Goal: Task Accomplishment & Management: Manage account settings

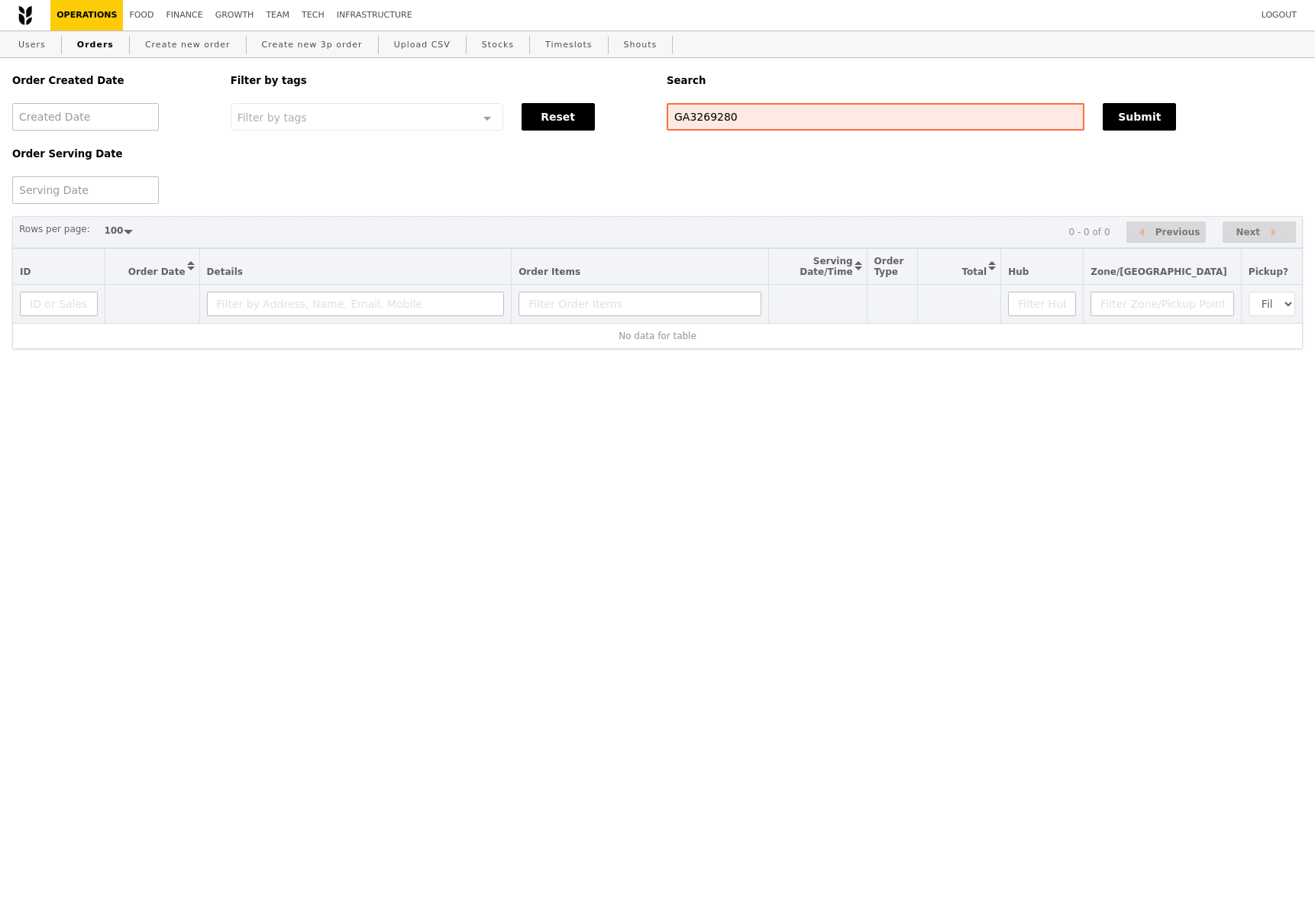
select select "100"
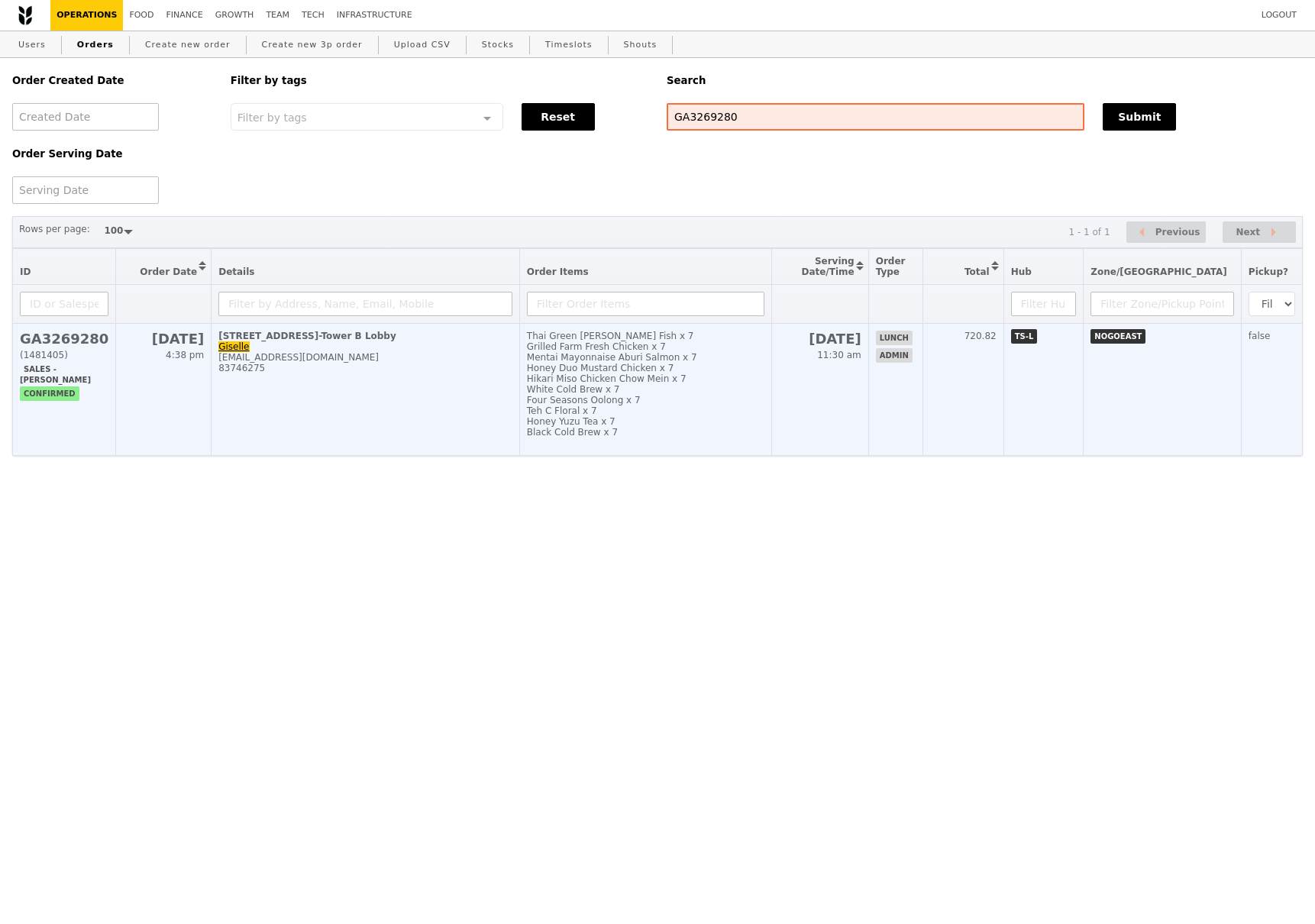
click at [92, 343] on h2 "GA3269280" at bounding box center [64, 338] width 89 height 16
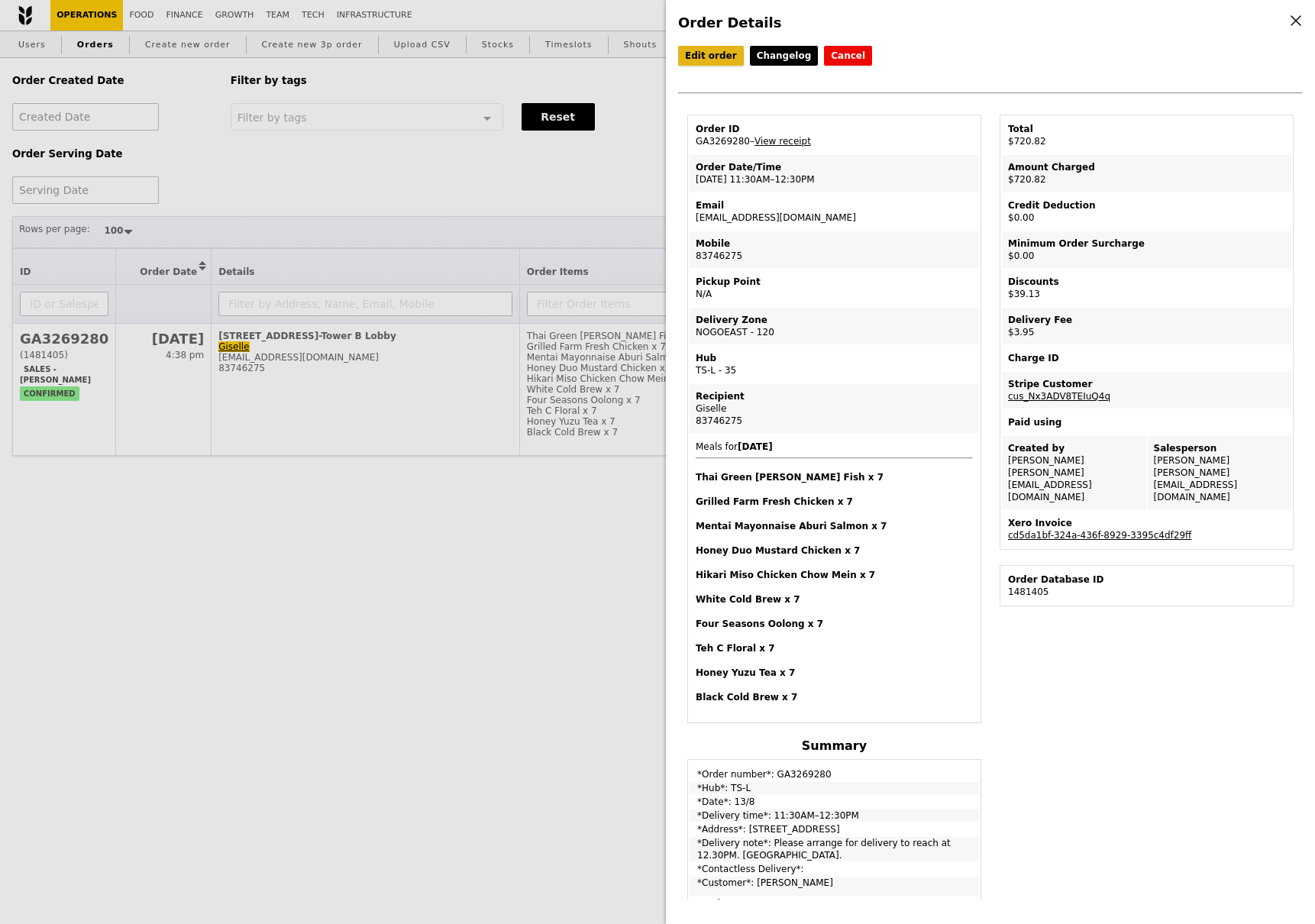
click at [709, 57] on link "Edit order" at bounding box center [711, 56] width 66 height 20
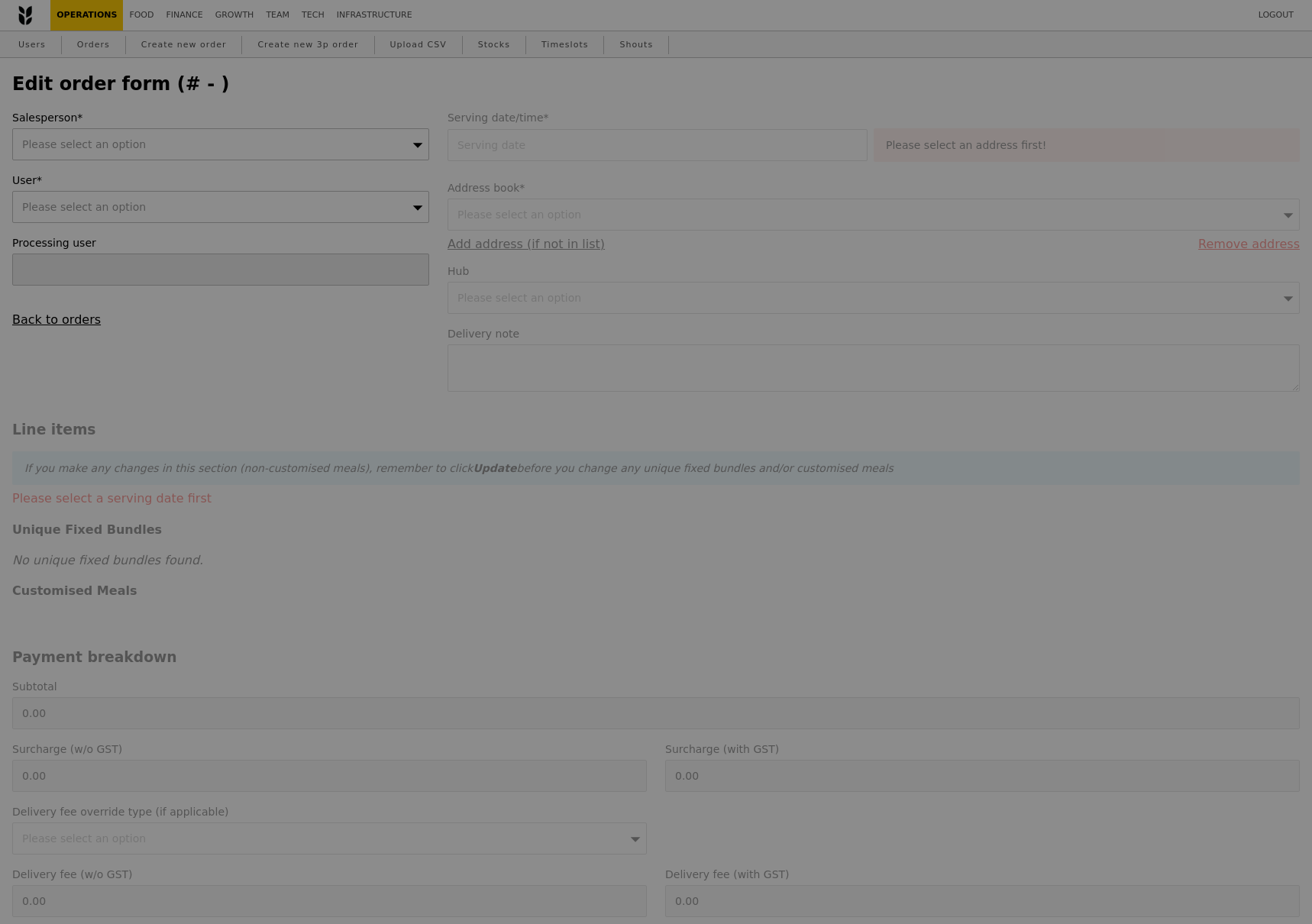
type input "[DATE]"
type textarea "Please arrange for delivery to reach at 12.30PM. [GEOGRAPHIC_DATA]."
type input "756.00"
type input "3.62"
type input "3.95"
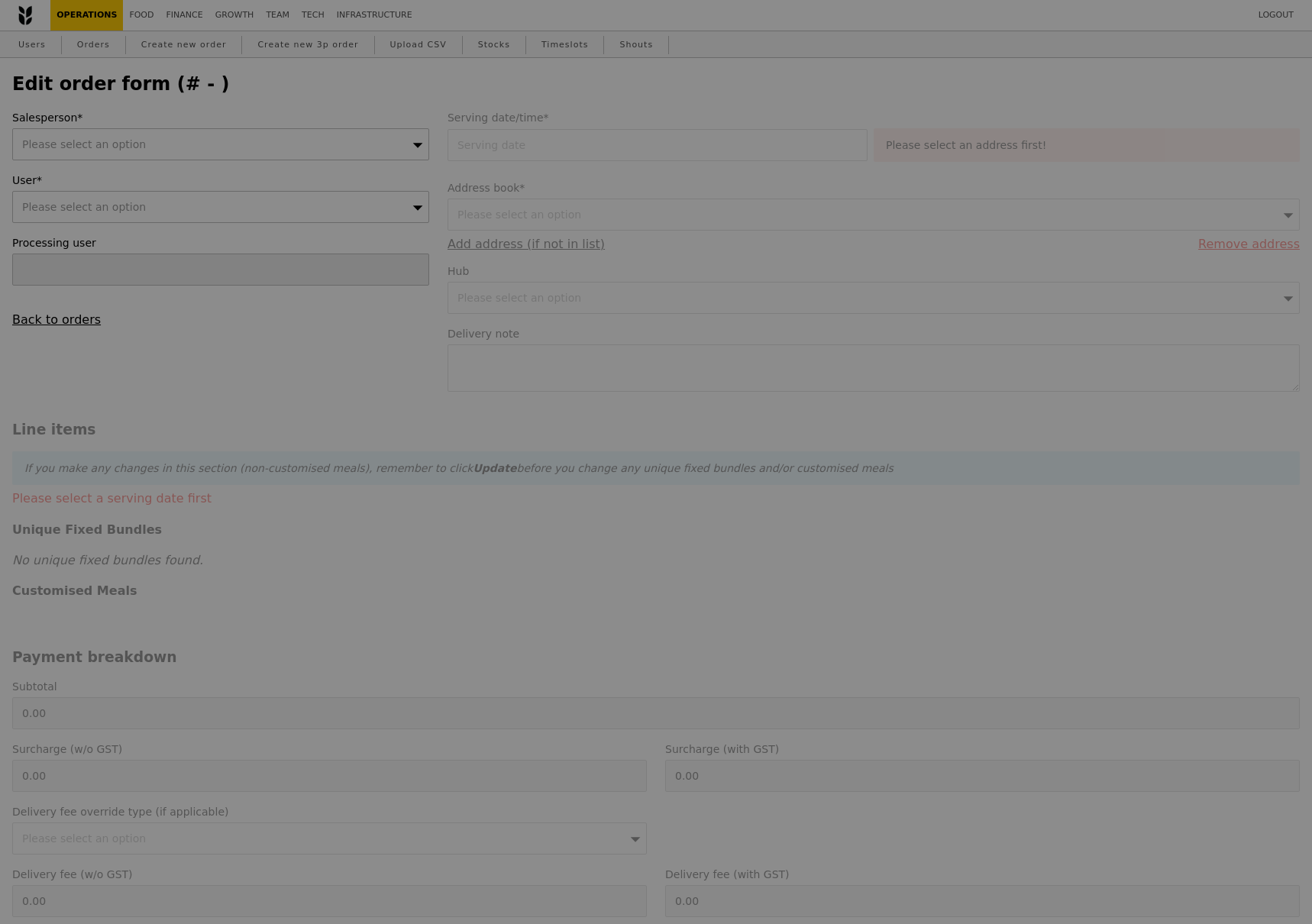
type input "35.90"
type input "39.13"
type input "720.82"
type input "Loading..."
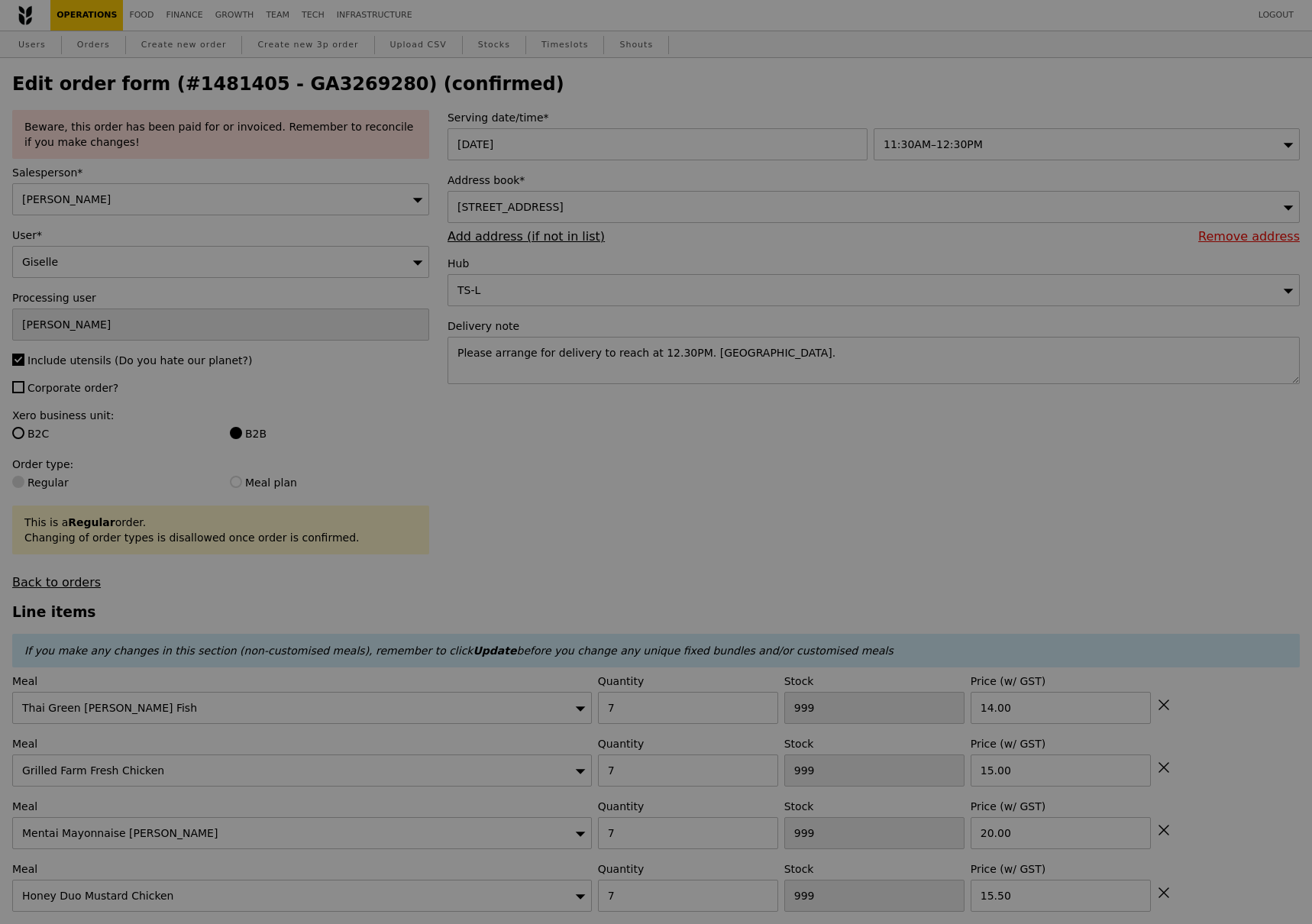
type input "447"
type input "407"
type input "459"
type input "422"
type input "425"
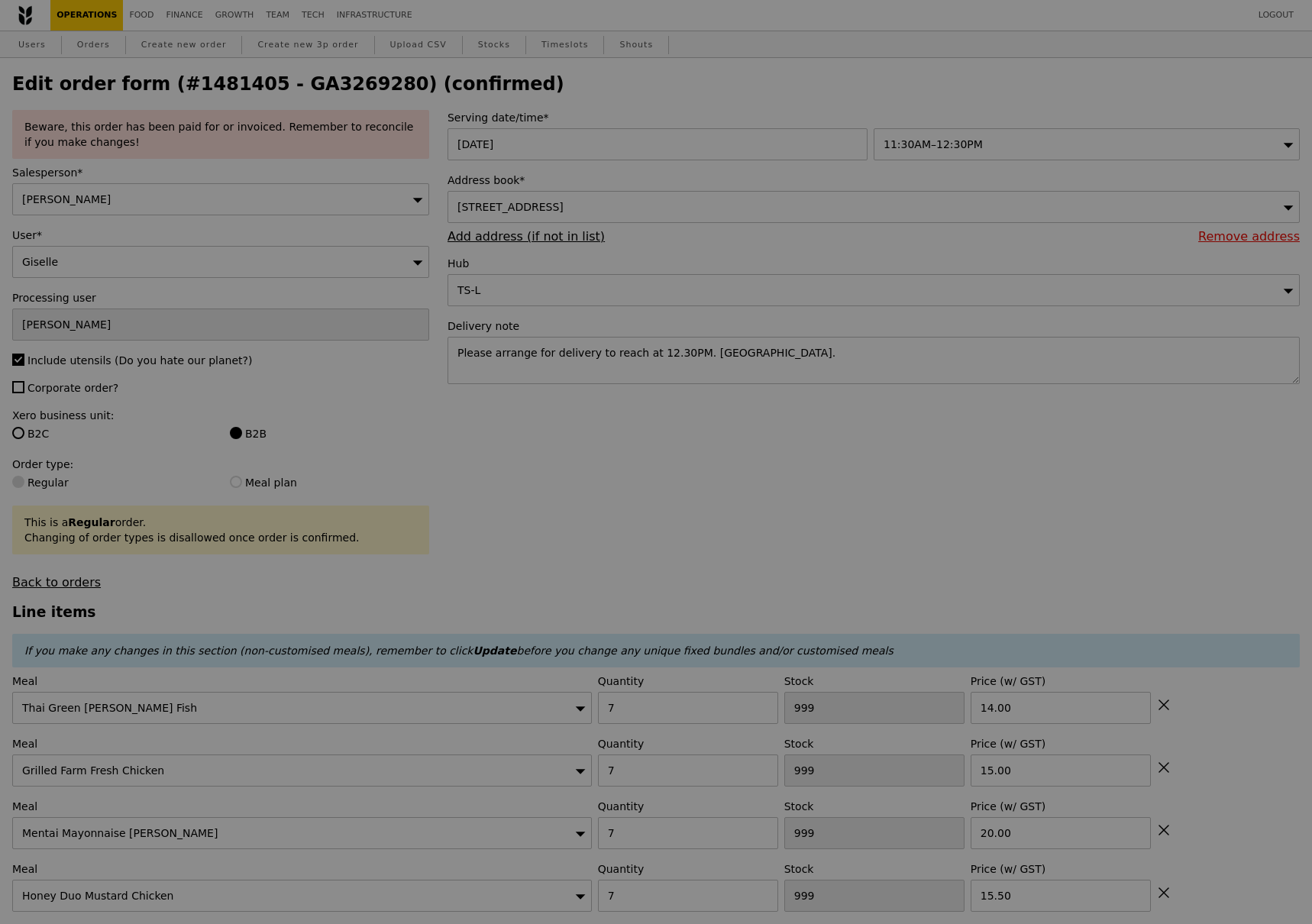
type input "491"
type input "473"
type input "493"
type input "461"
type input "492"
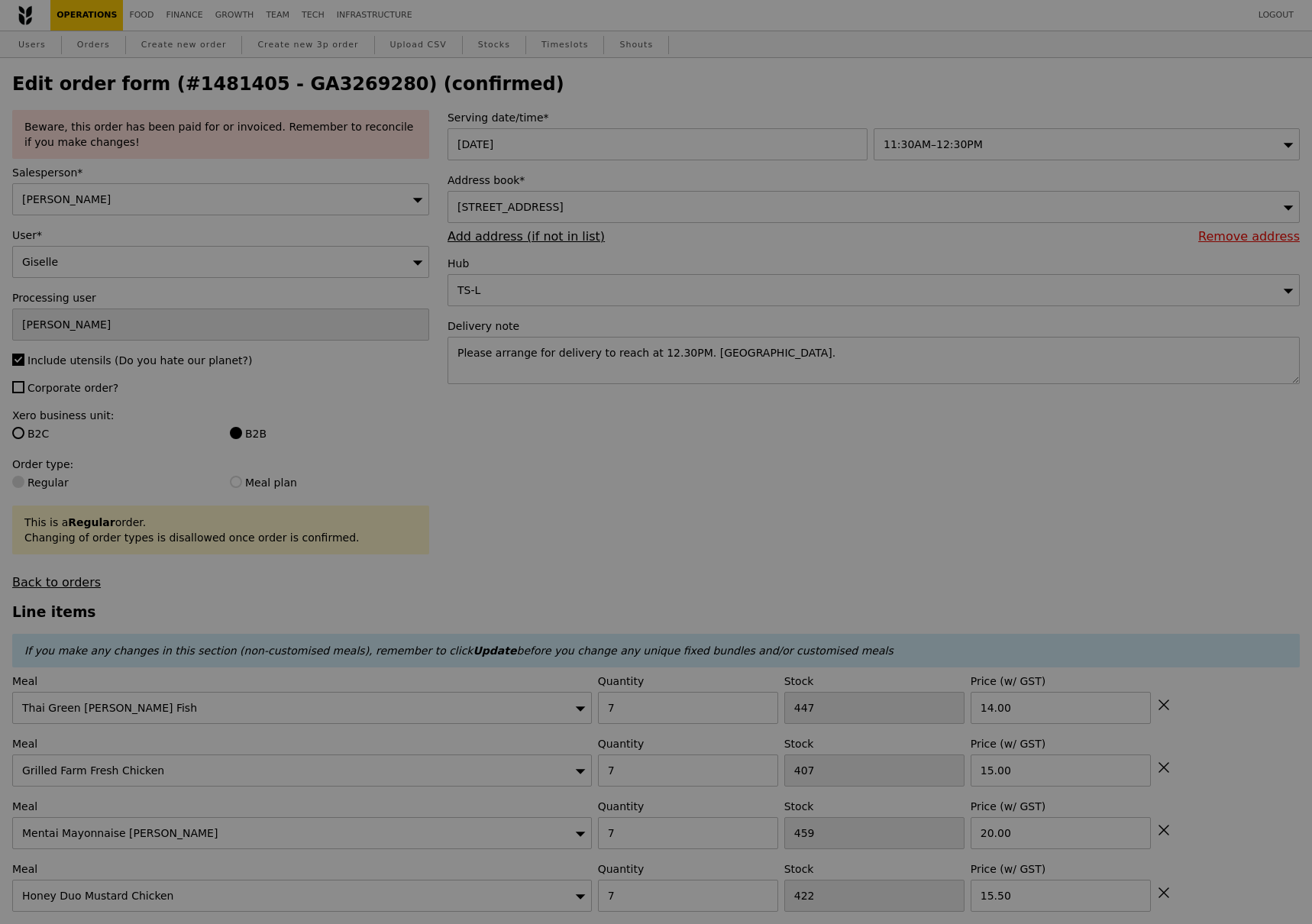
type input "Update"
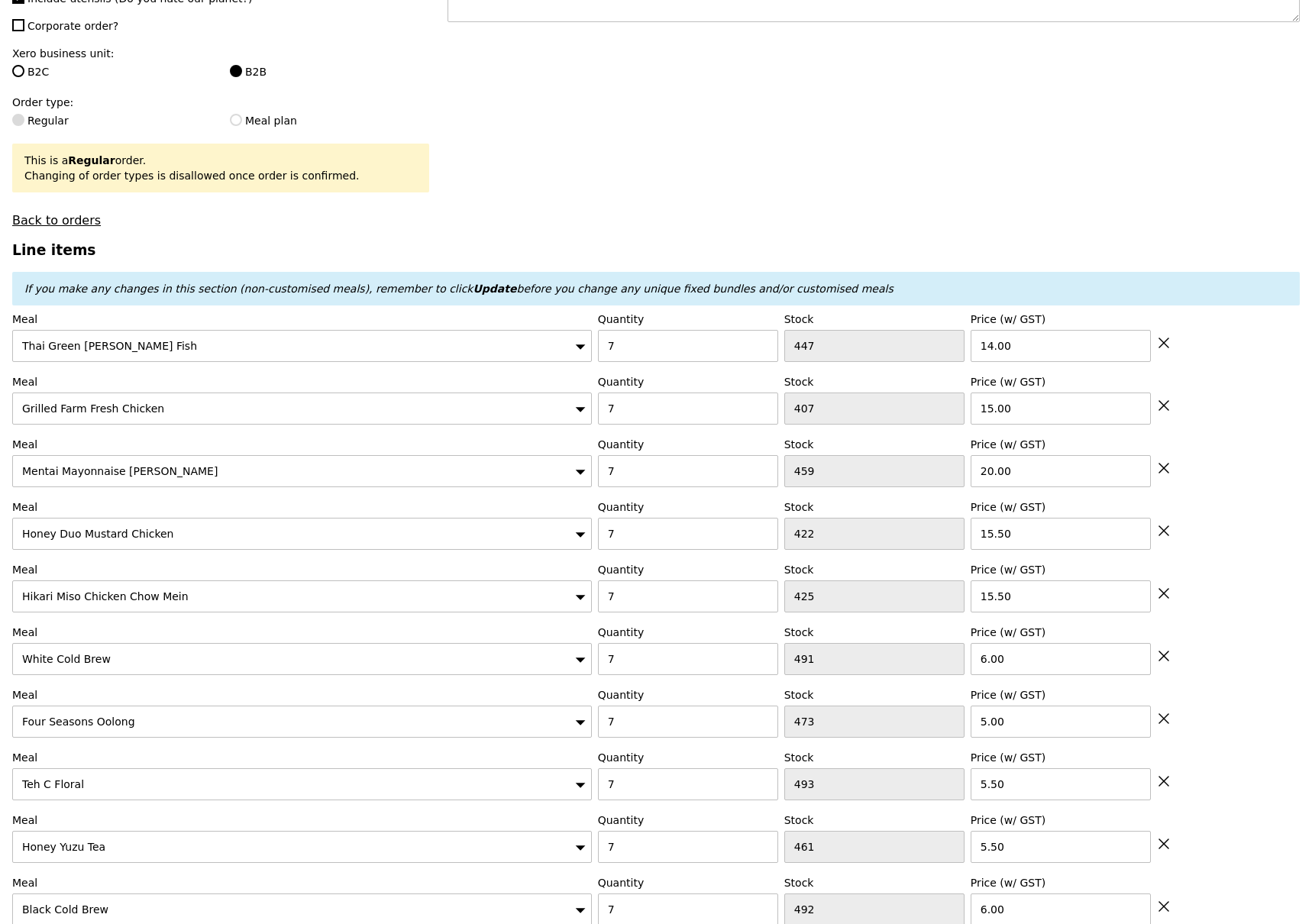
scroll to position [391, 0]
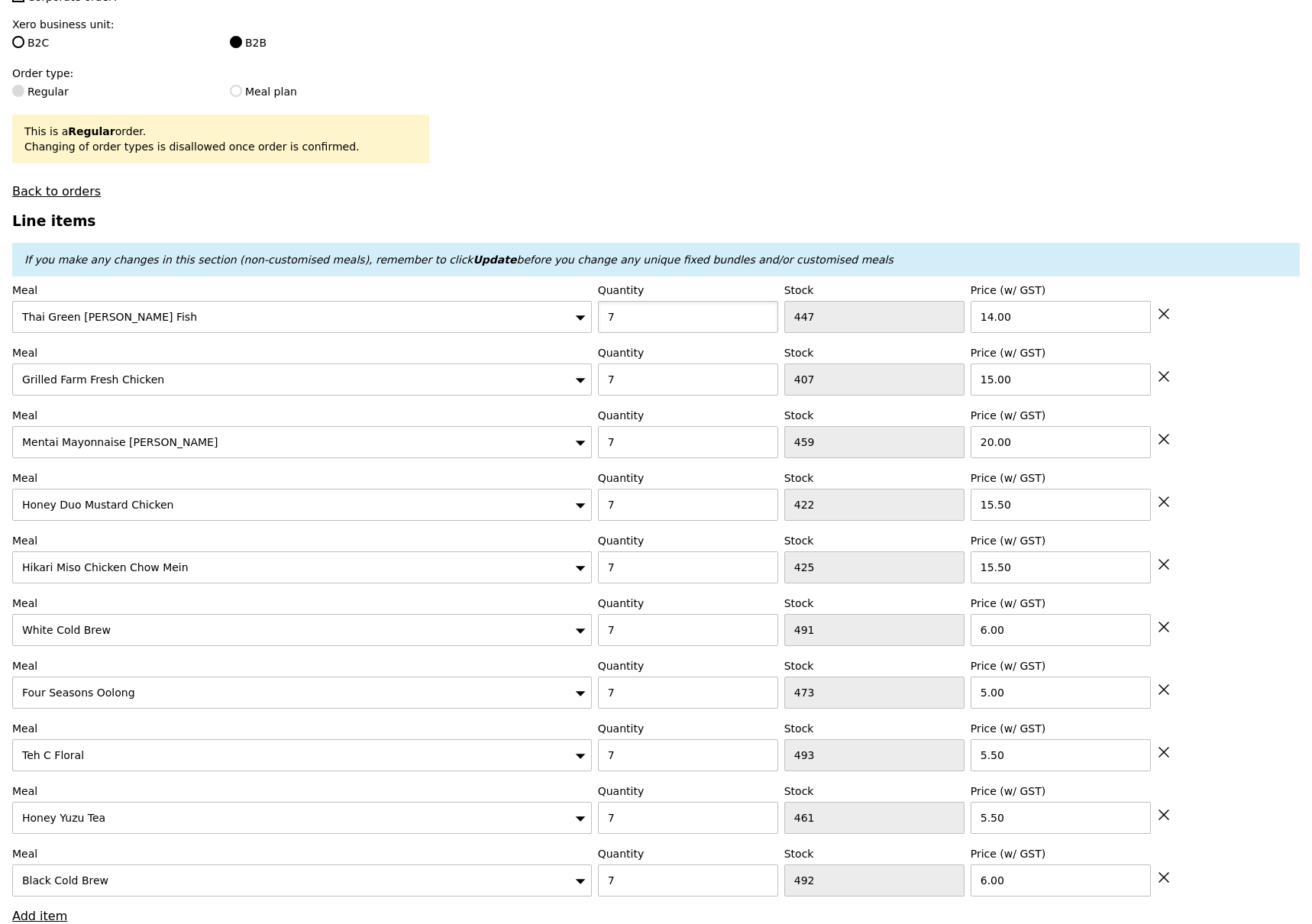
click at [685, 313] on input "7" at bounding box center [688, 316] width 180 height 32
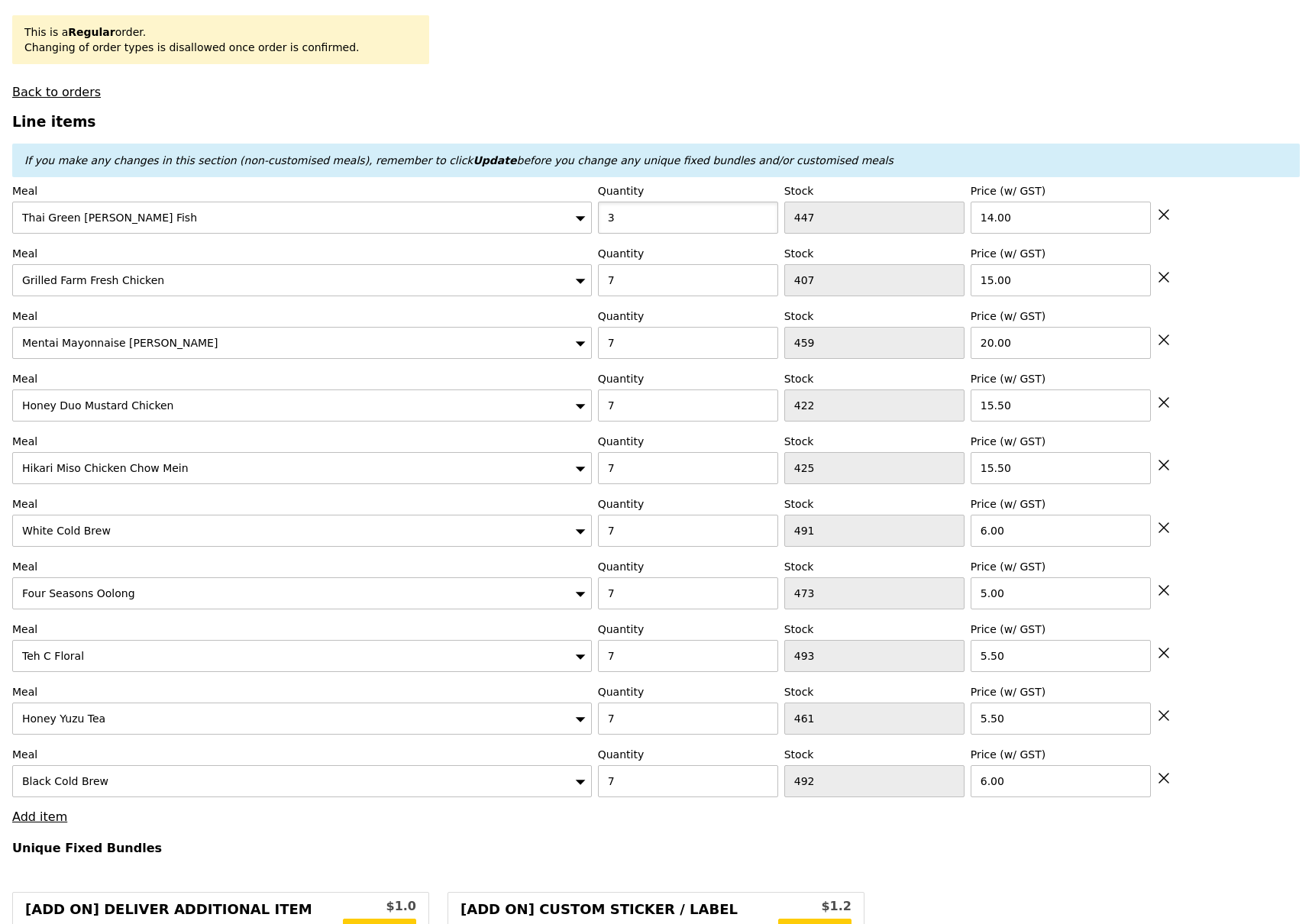
scroll to position [493, 0]
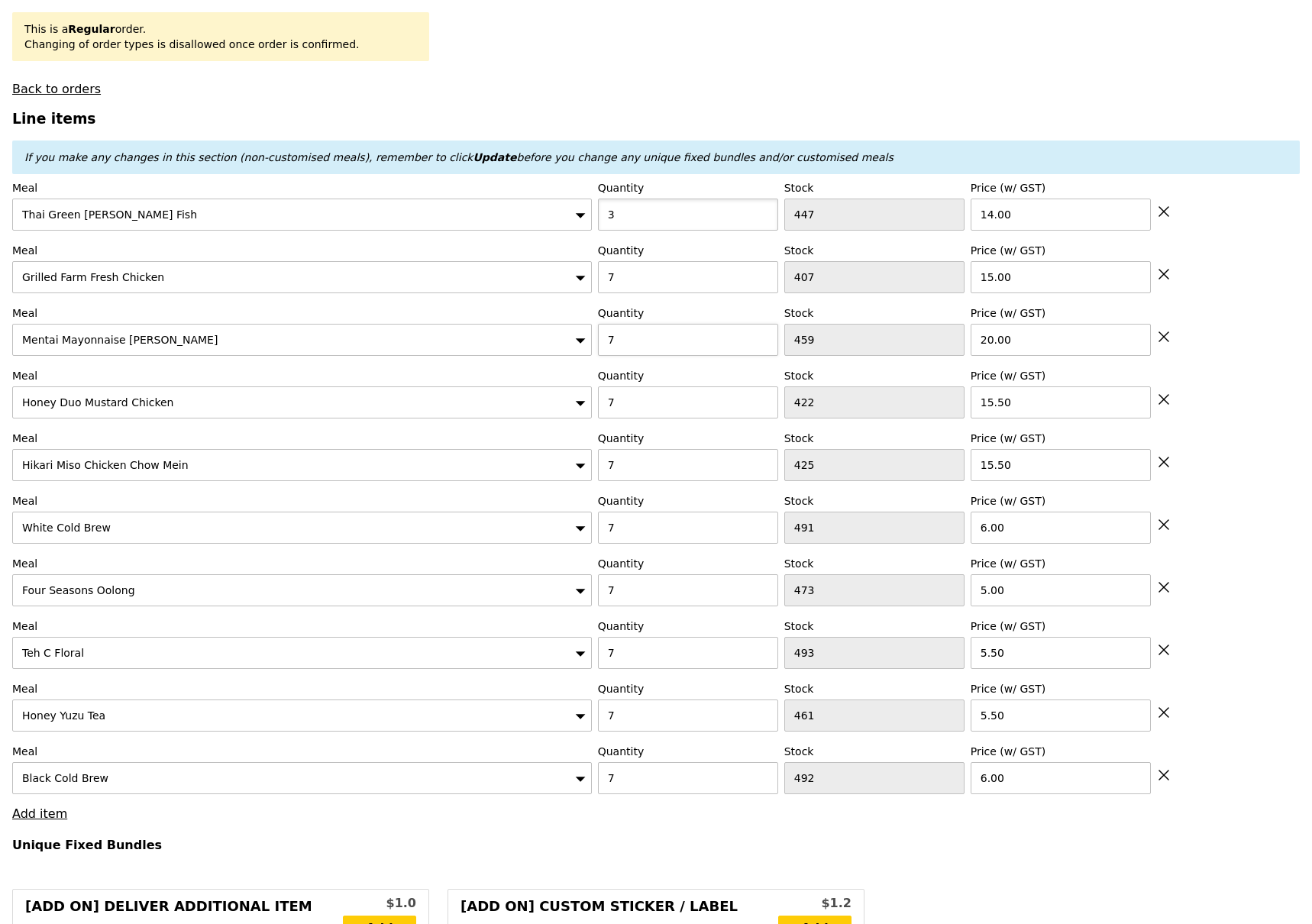
type input "3"
click at [678, 342] on input "7" at bounding box center [688, 339] width 180 height 32
type input "8"
type input "Loading..."
type input "8"
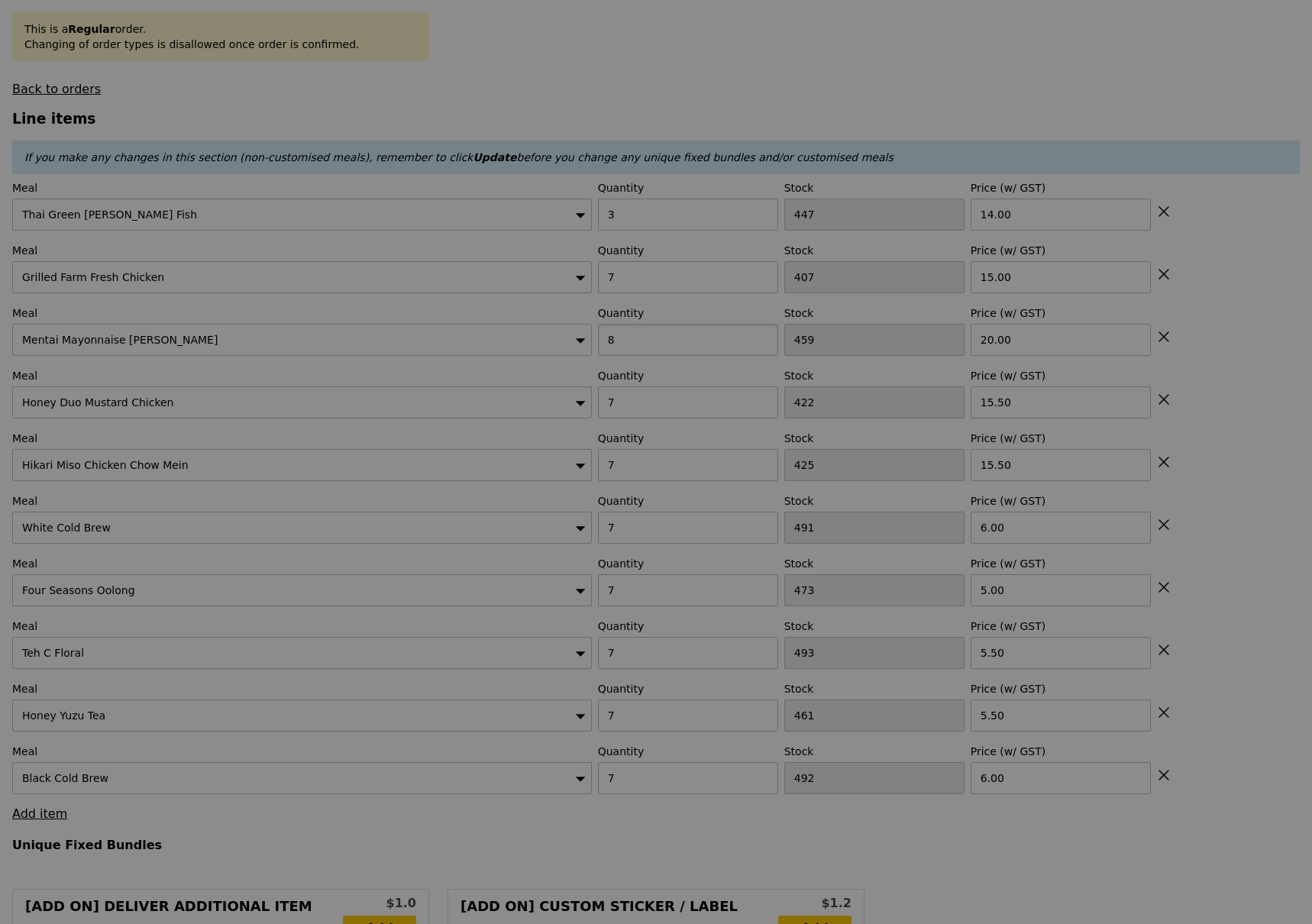
type input "0.00"
type input "Update"
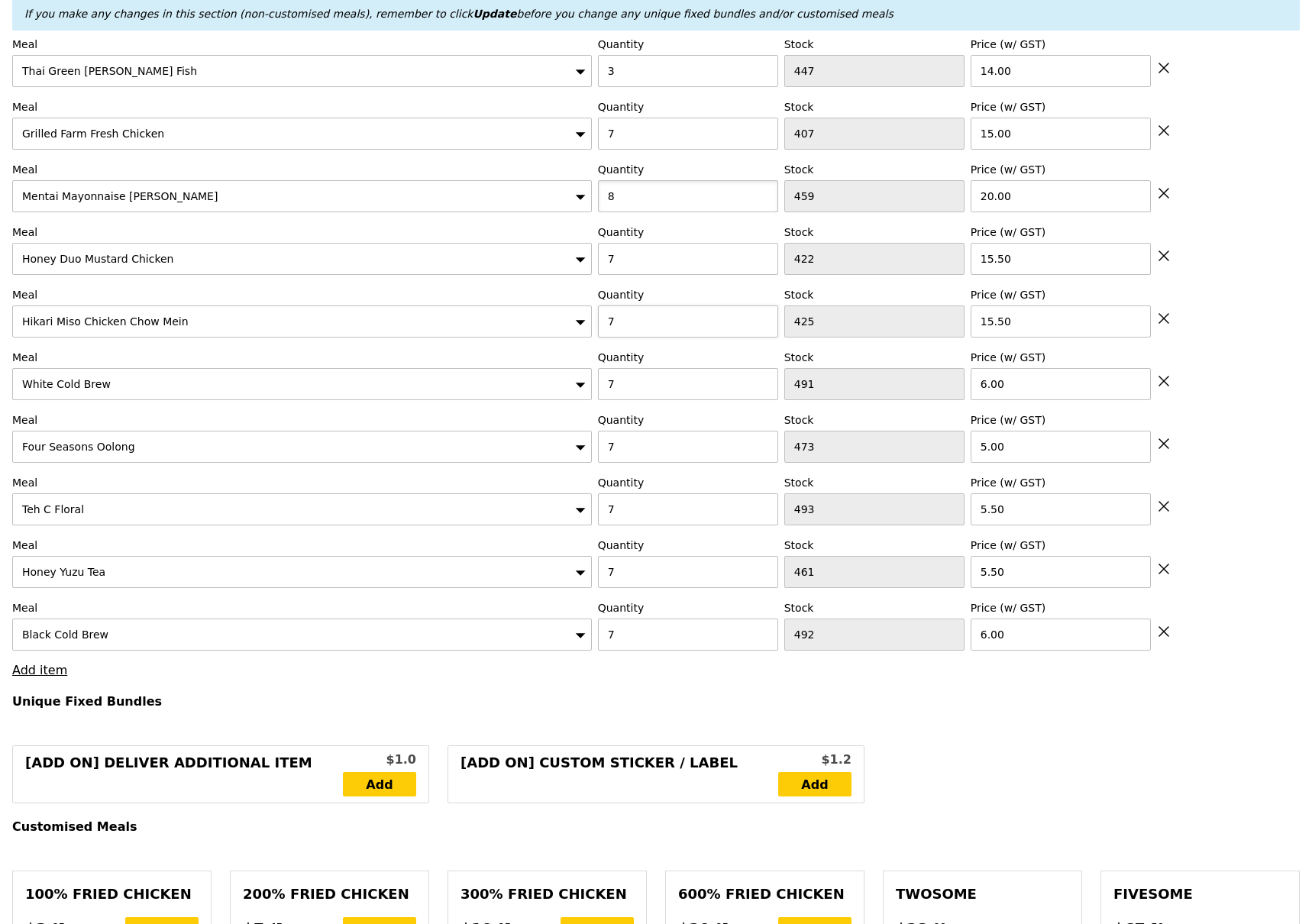
scroll to position [638, 0]
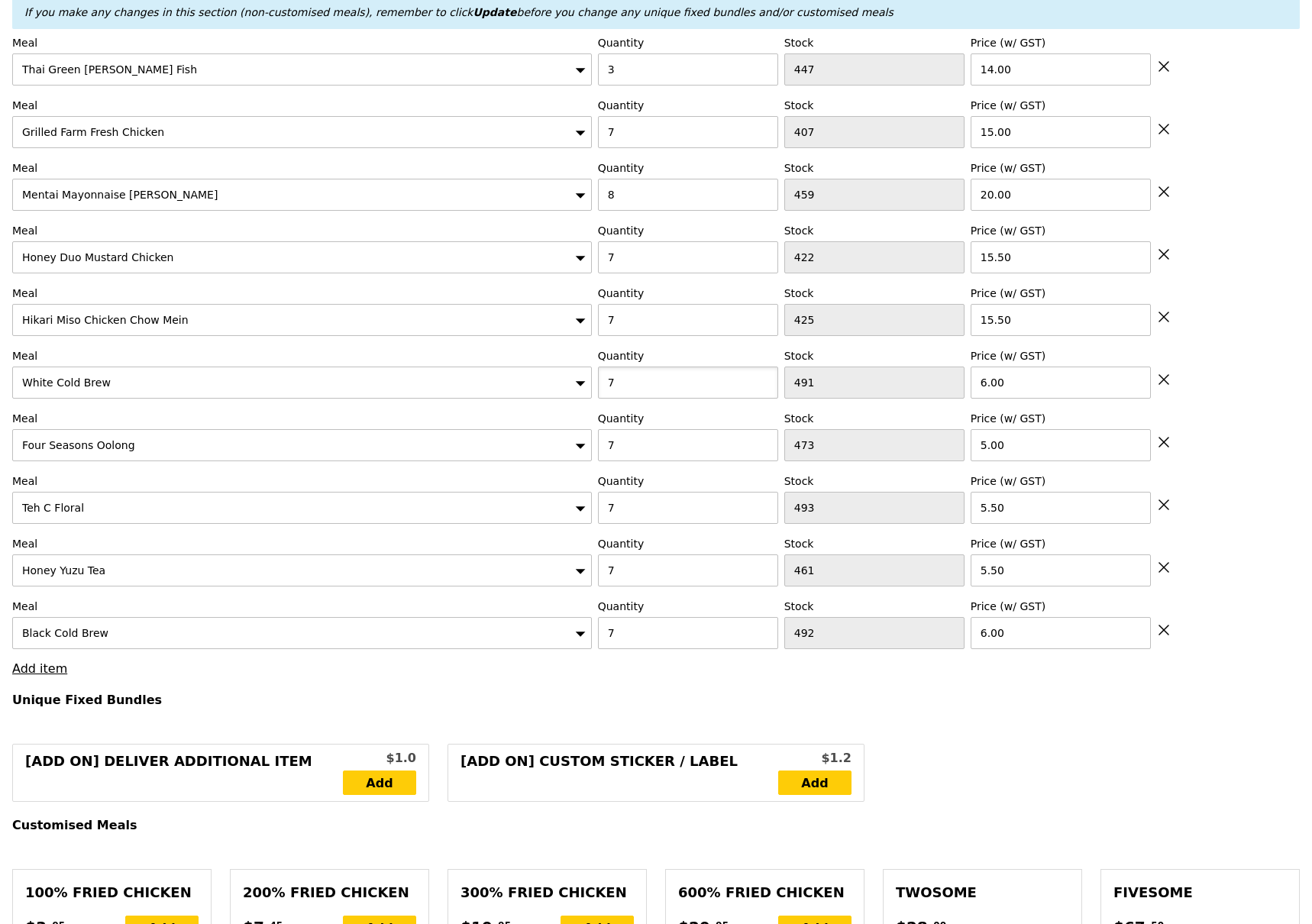
click at [648, 384] on input "7" at bounding box center [688, 382] width 180 height 32
type input "6"
type input "Loading..."
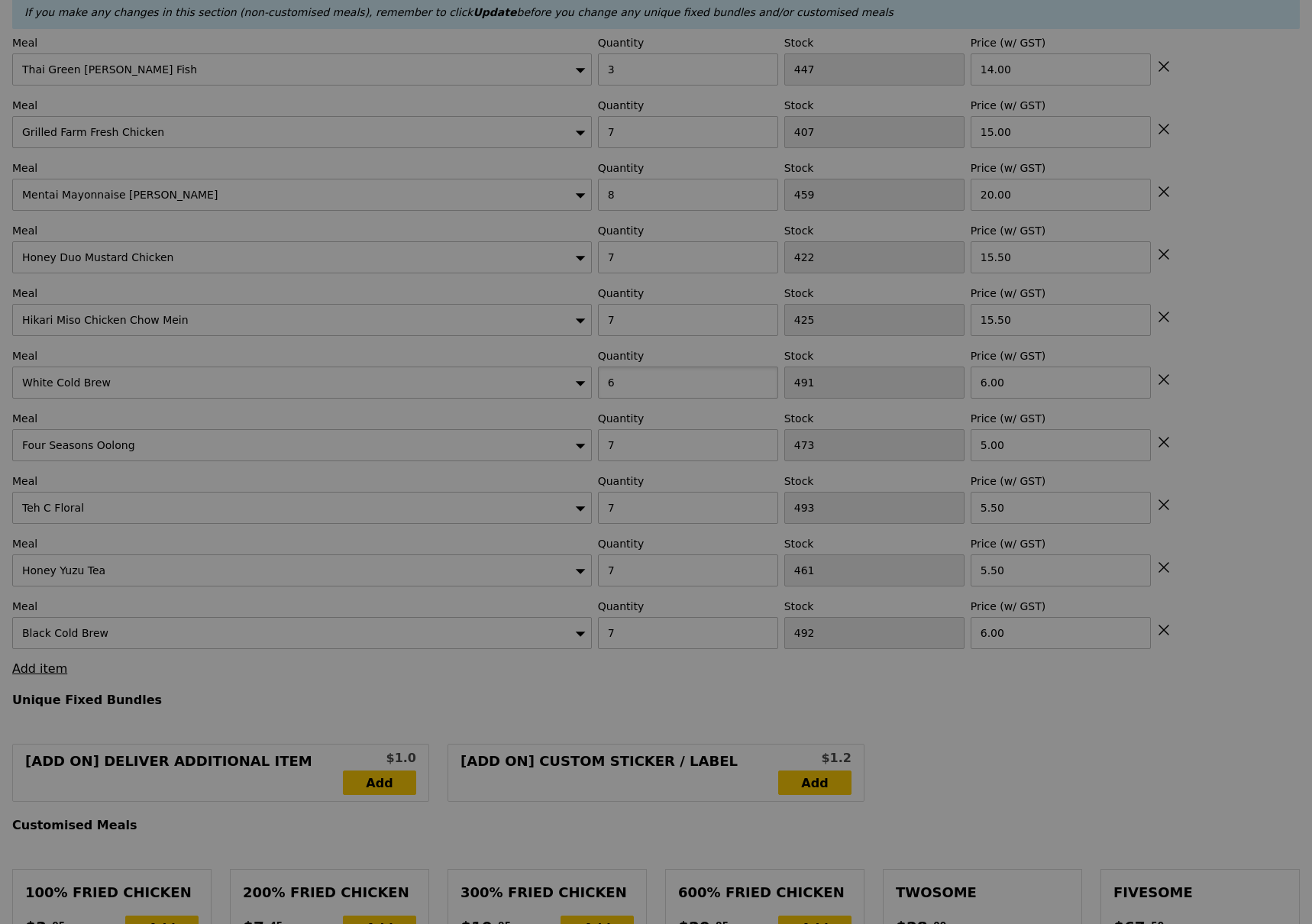
type input "6"
type input "Update"
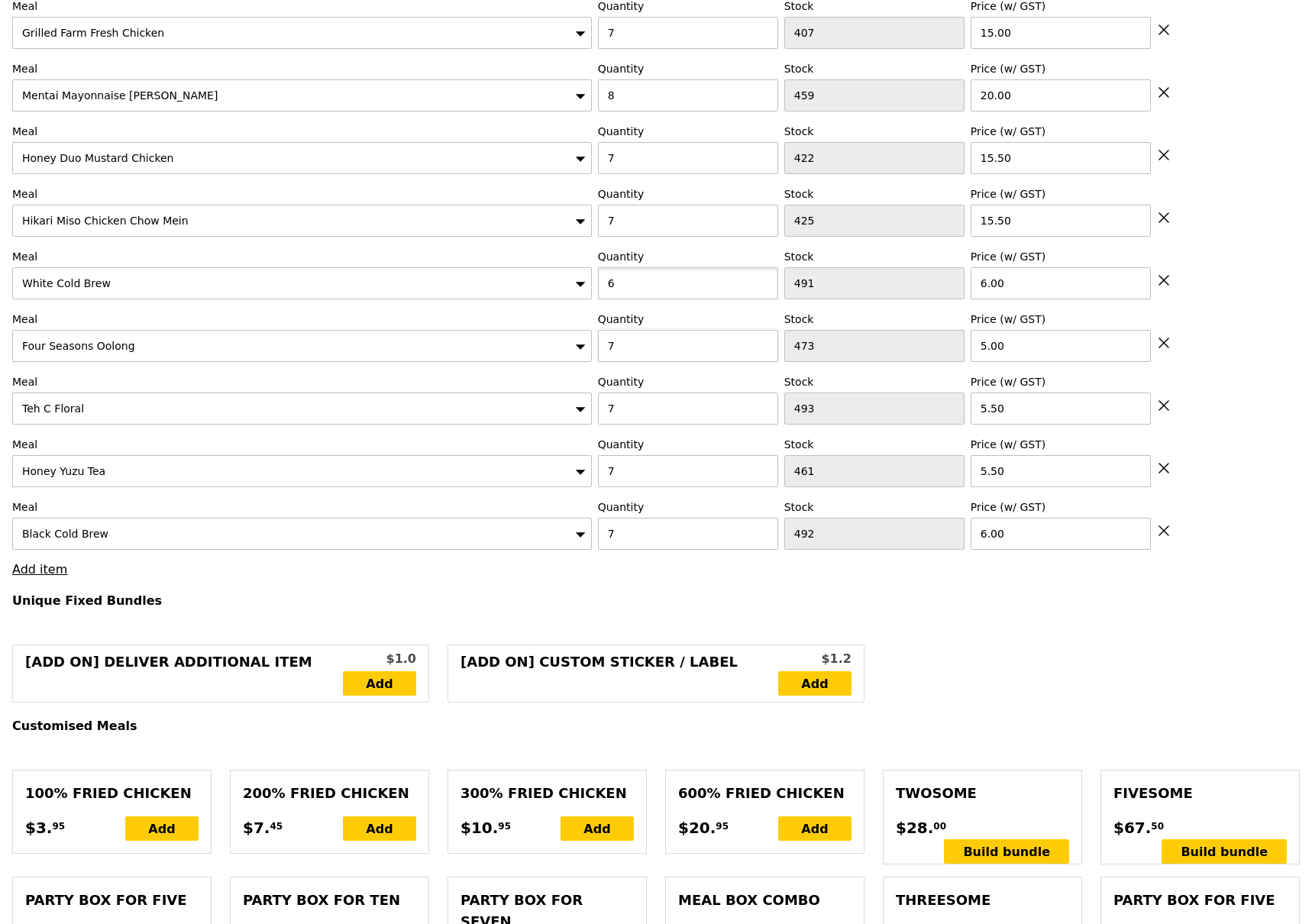
scroll to position [742, 0]
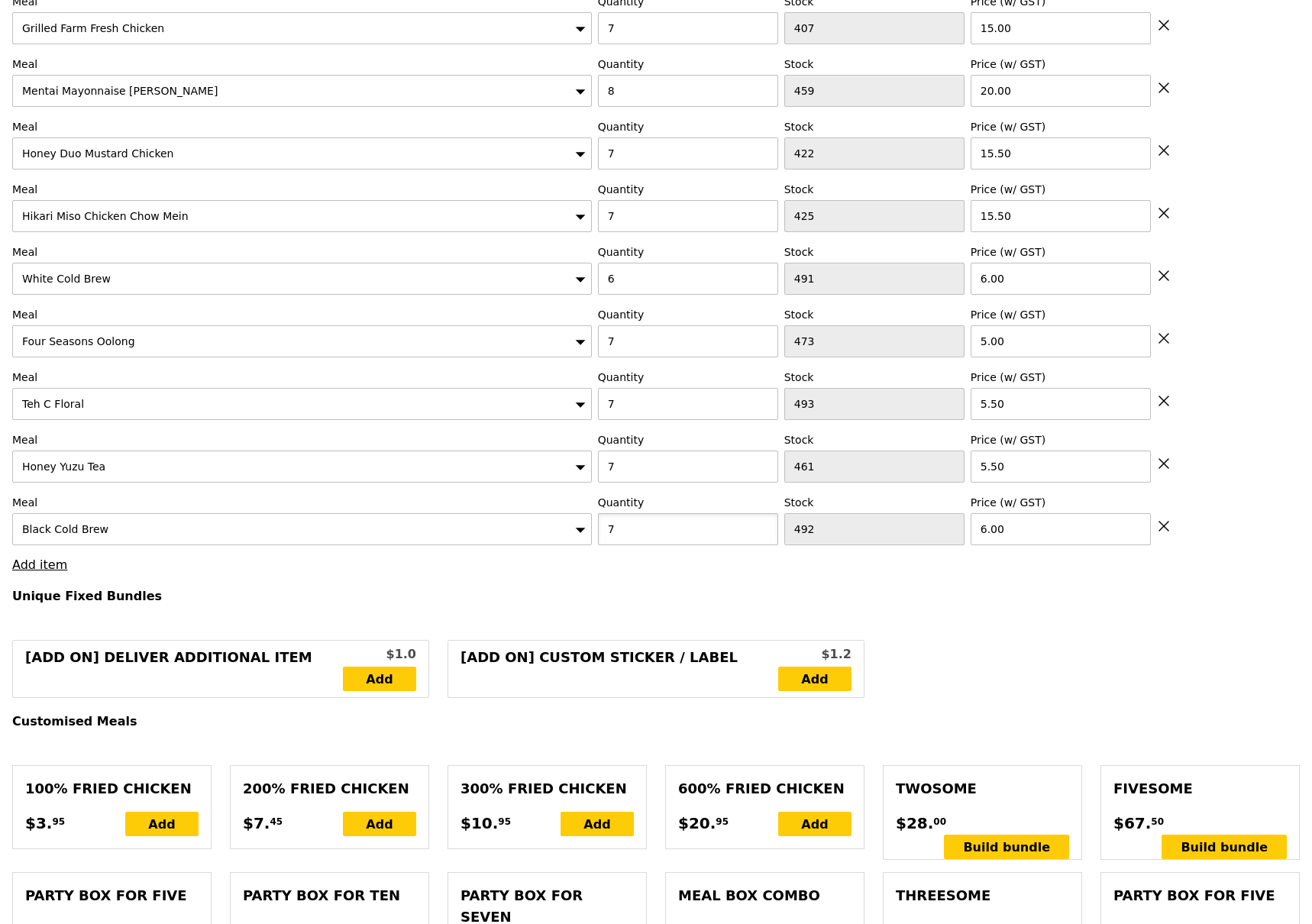
click at [645, 530] on input "7" at bounding box center [688, 529] width 180 height 32
type input "Loading..."
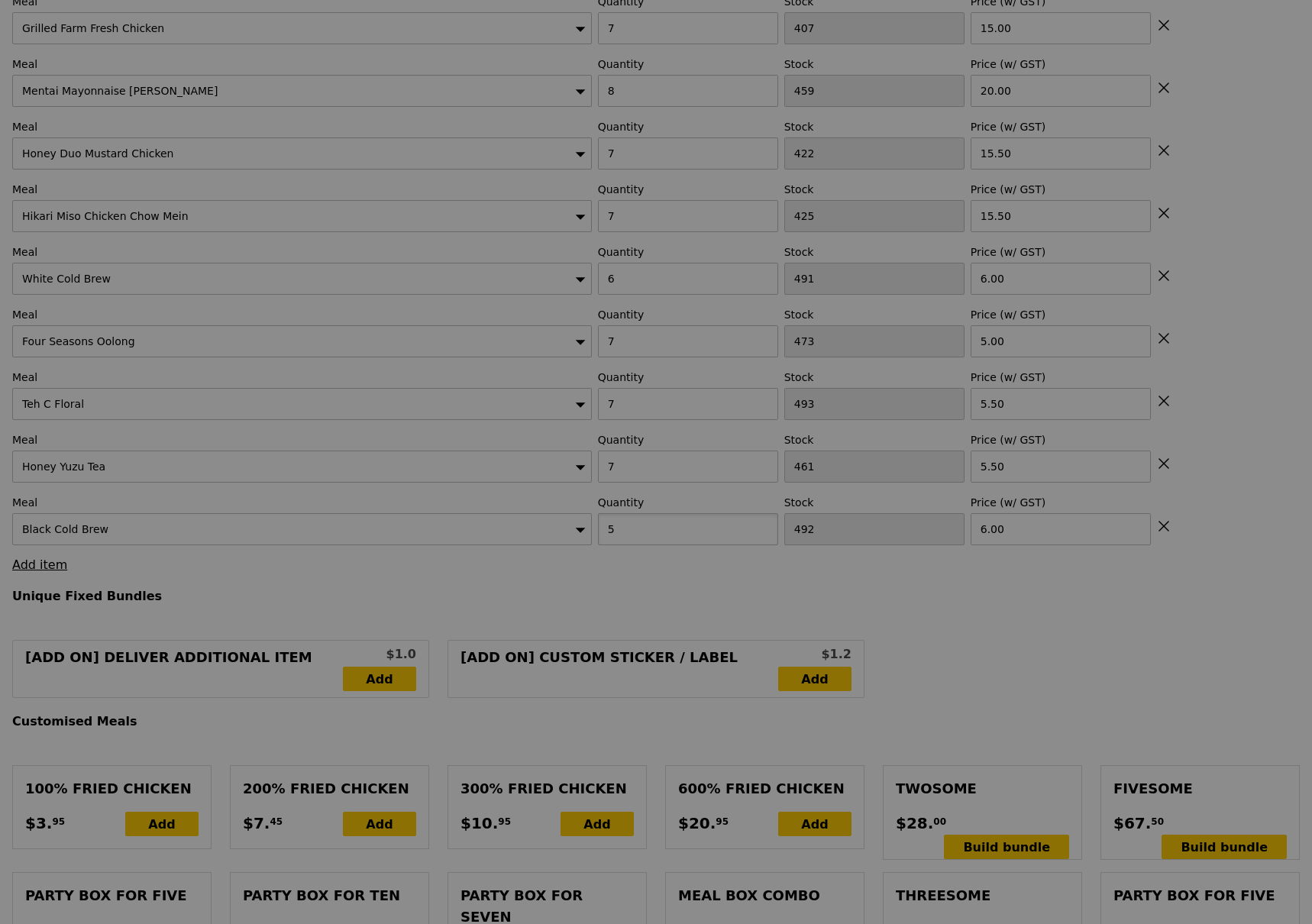
type input "5"
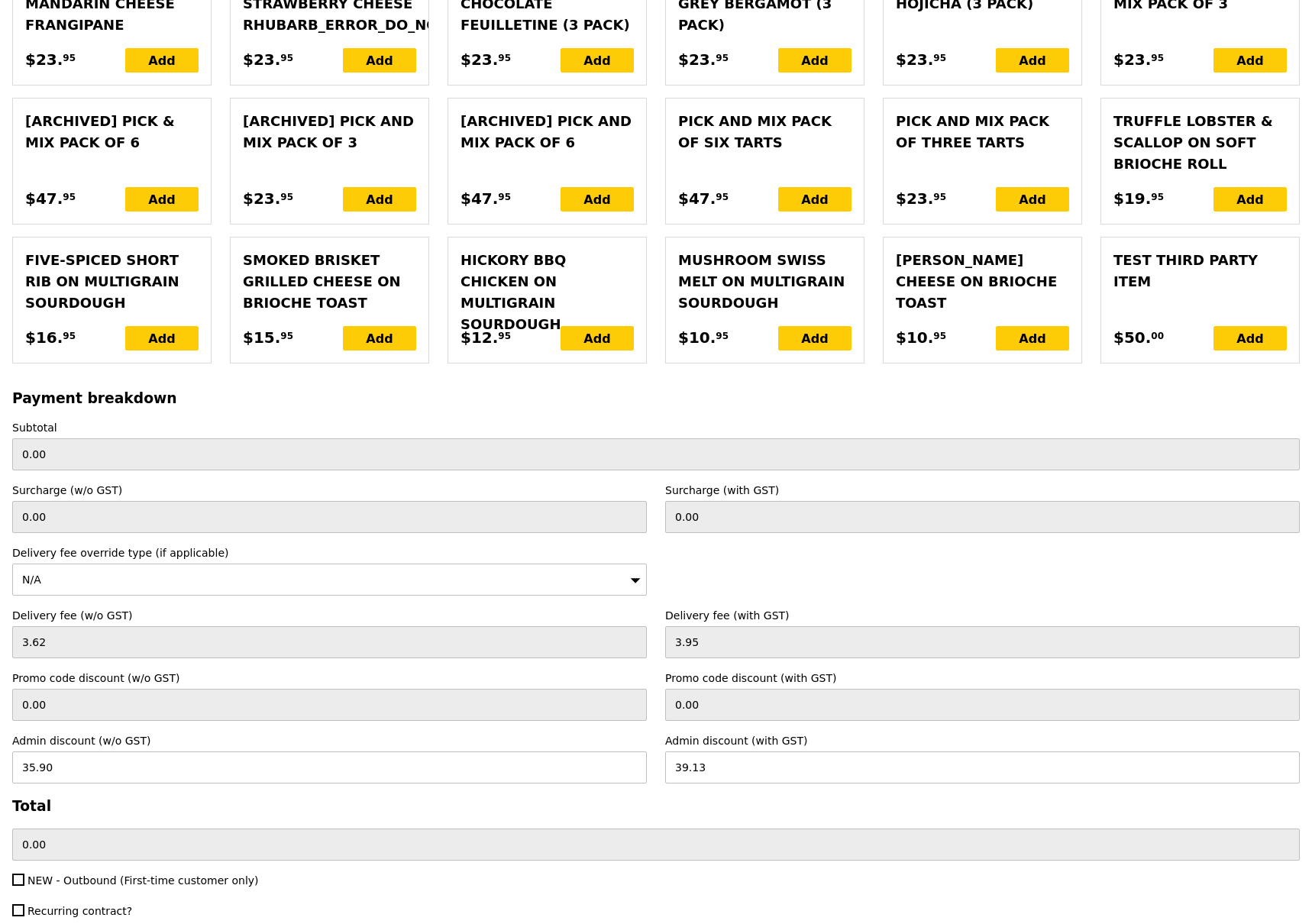
scroll to position [3785, 0]
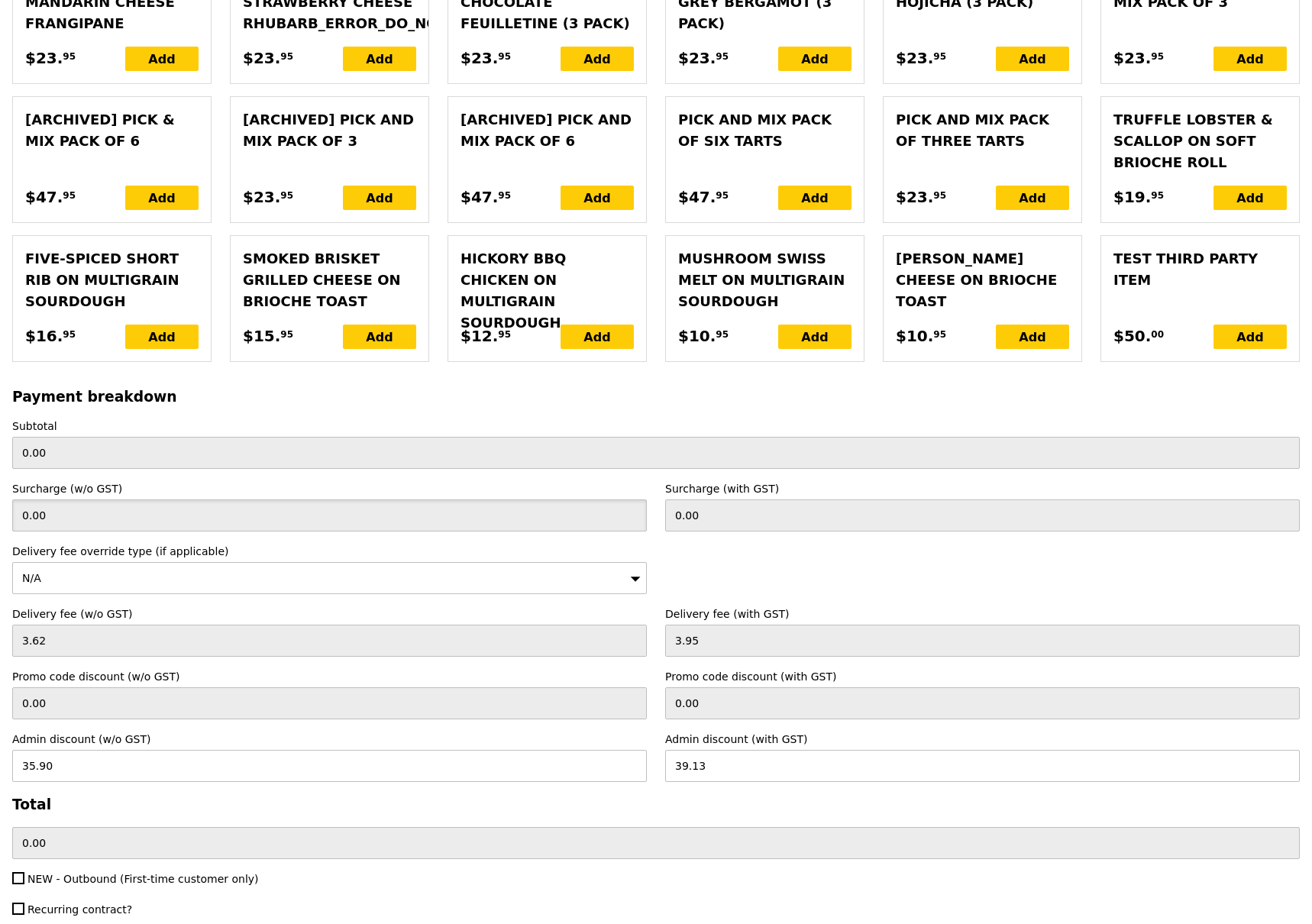
click at [110, 499] on input "0.00" at bounding box center [329, 515] width 635 height 32
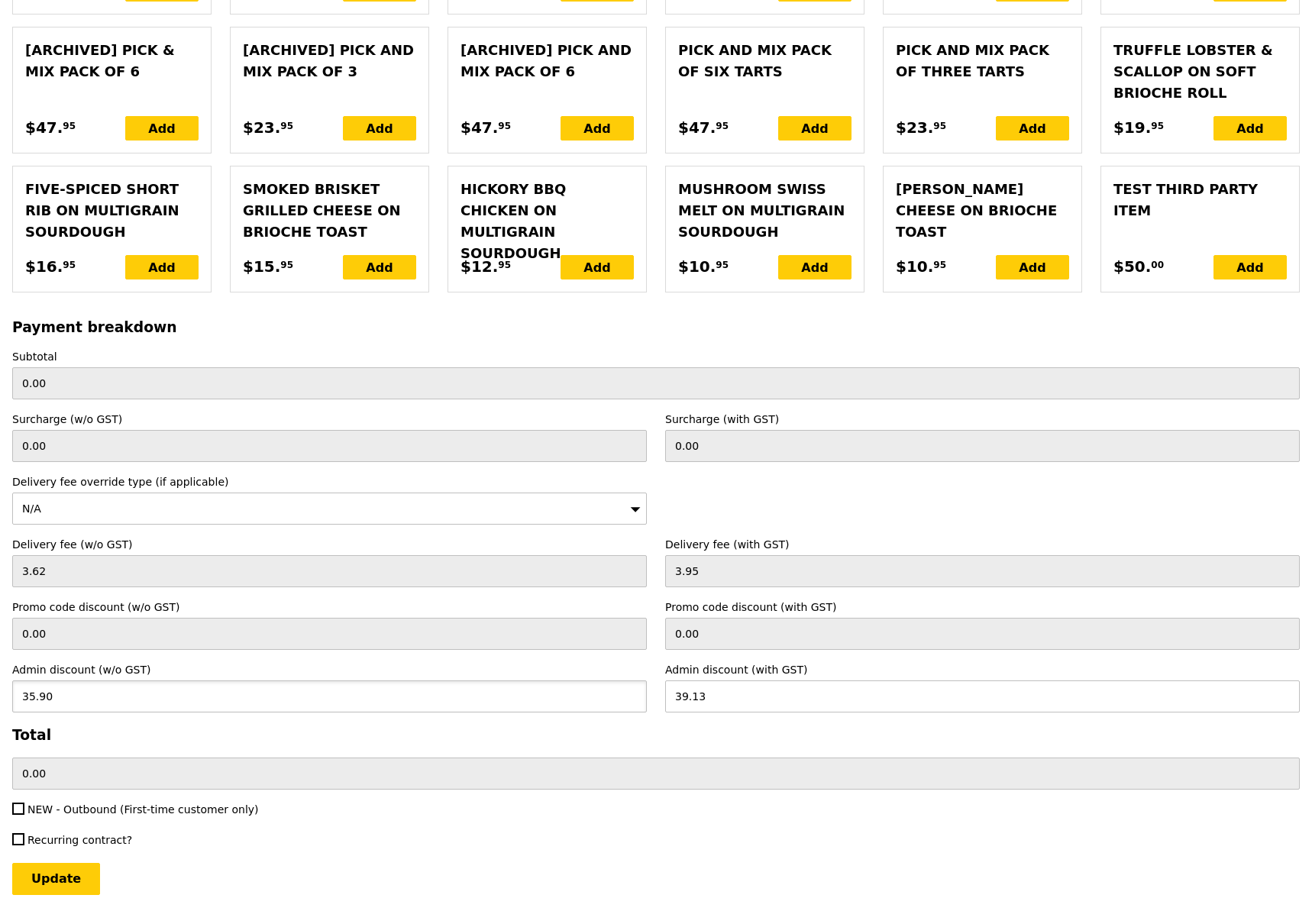
click at [28, 680] on input "35.90" at bounding box center [329, 696] width 635 height 32
click at [58, 863] on input "Update" at bounding box center [56, 879] width 88 height 32
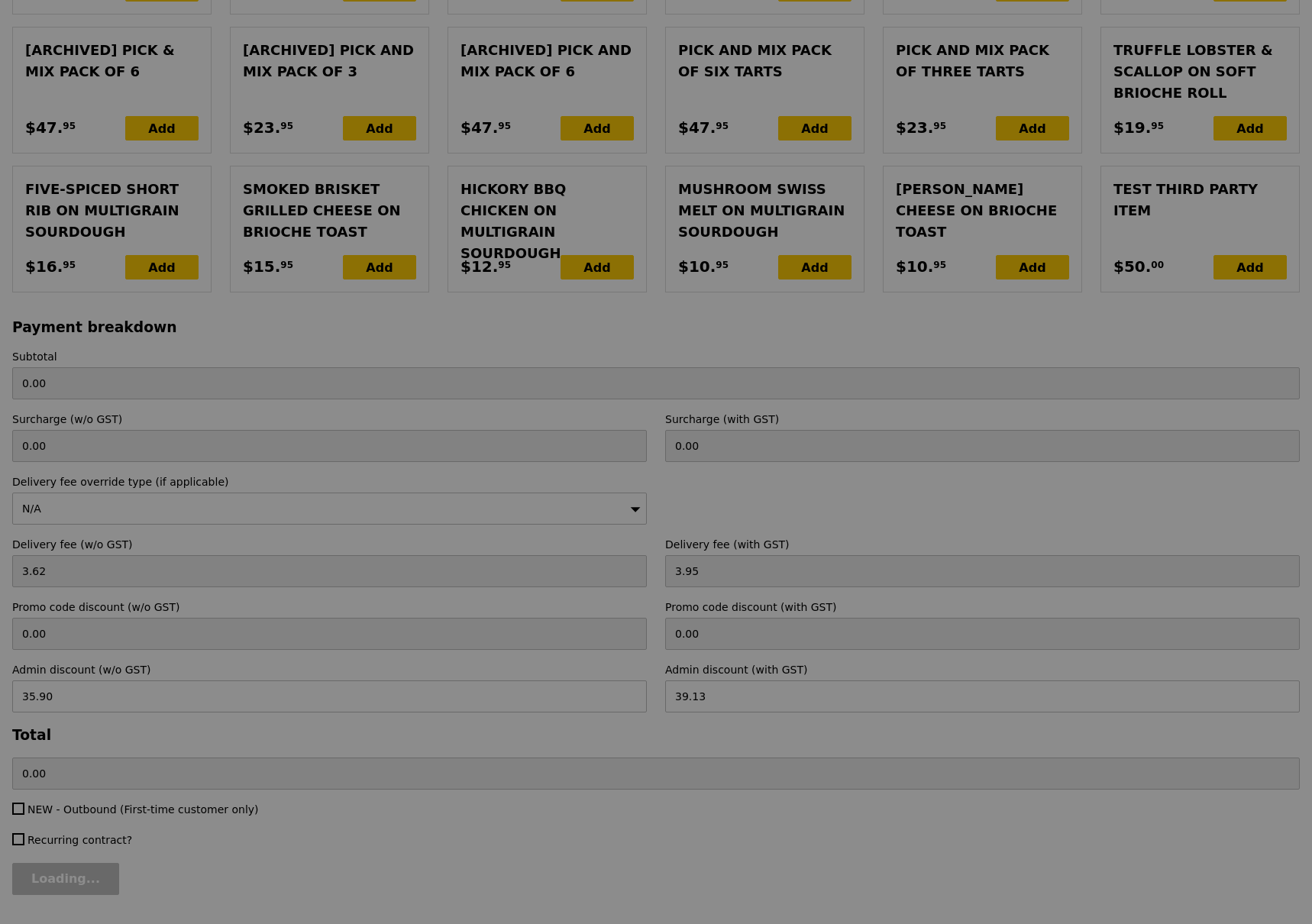
type input "Loading..."
type input "702.00"
type input "666.82"
type input "Update"
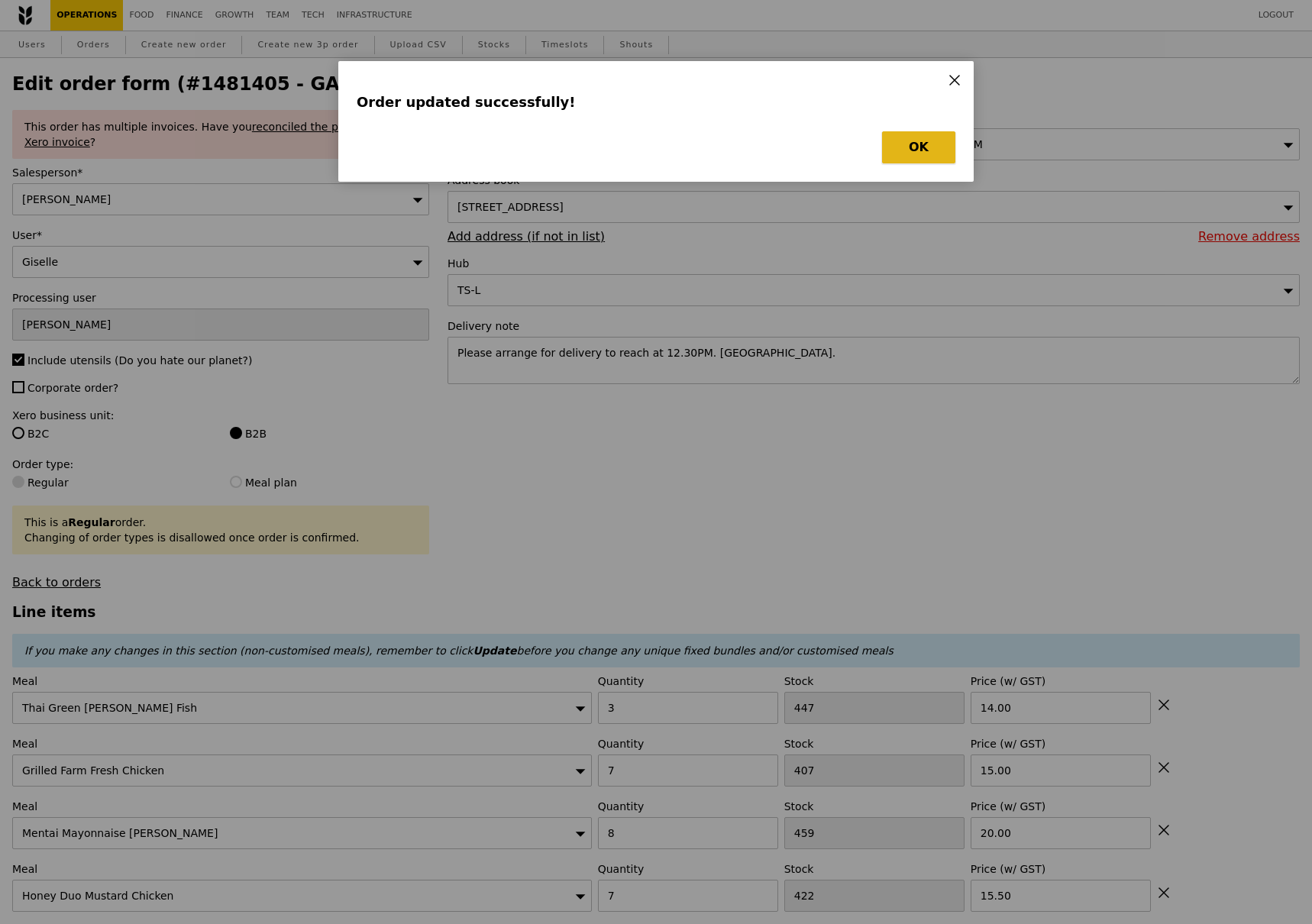
click at [914, 140] on button "OK" at bounding box center [918, 147] width 73 height 32
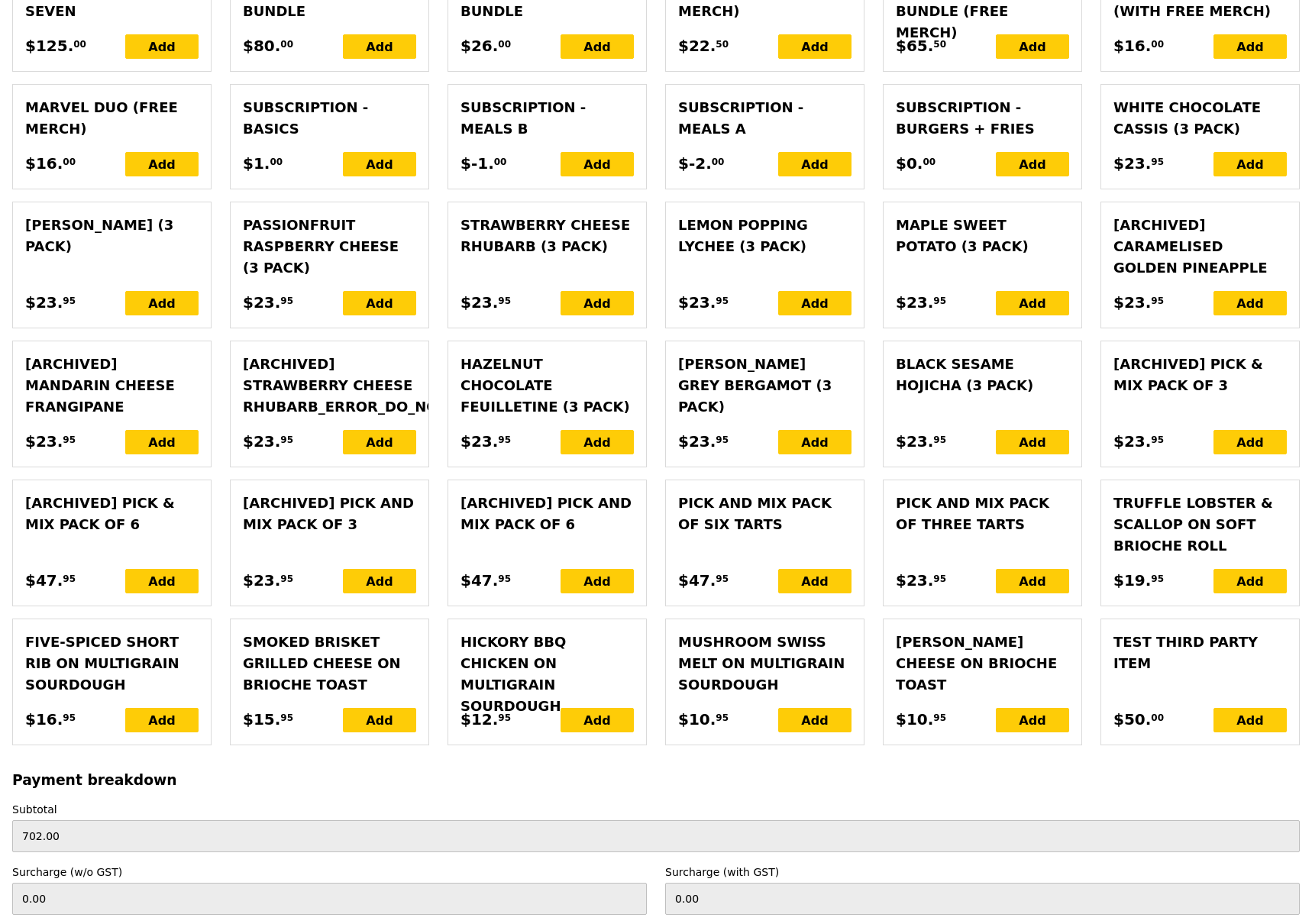
scroll to position [3854, 0]
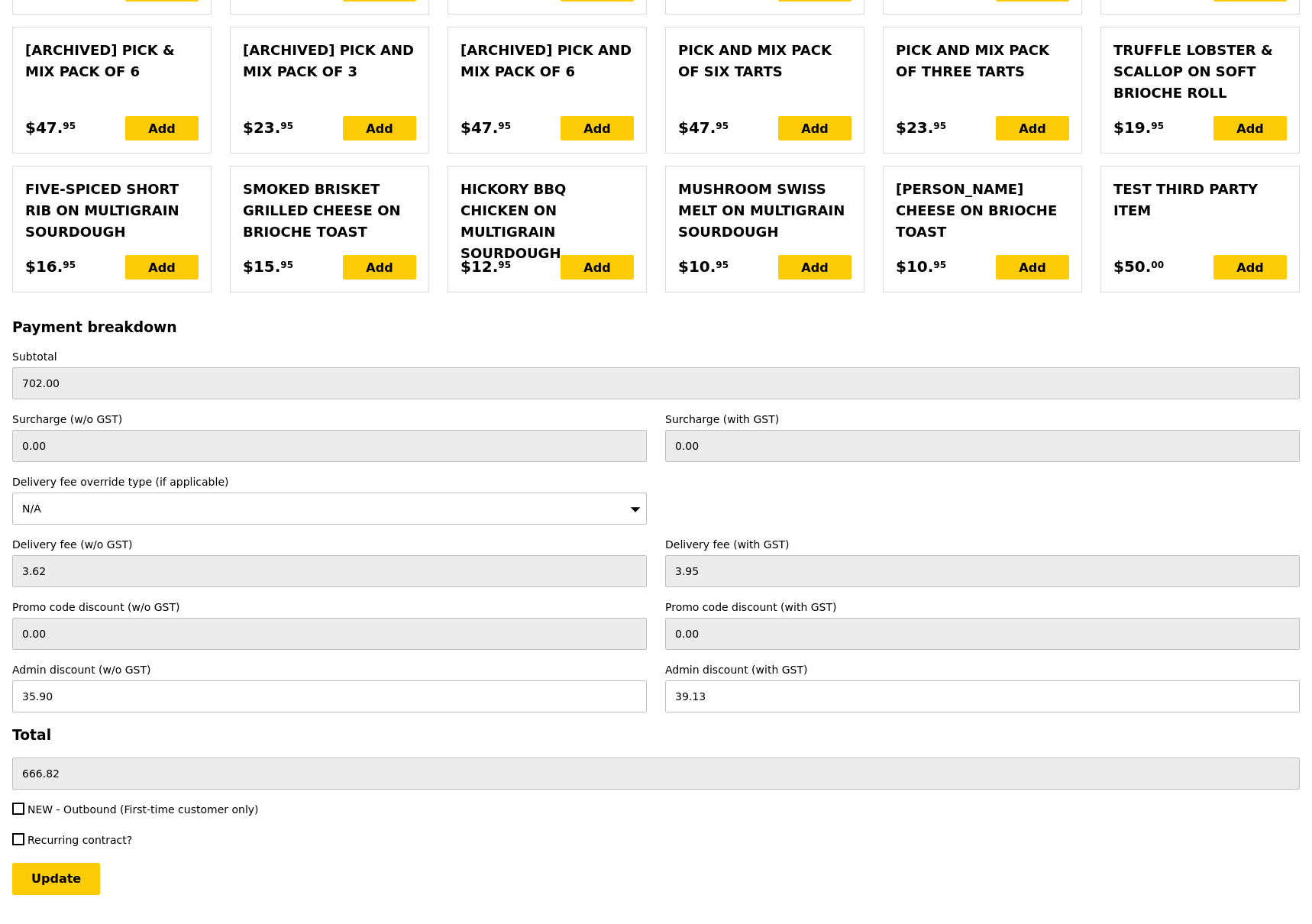
click at [366, 492] on div "N/A" at bounding box center [329, 508] width 635 height 32
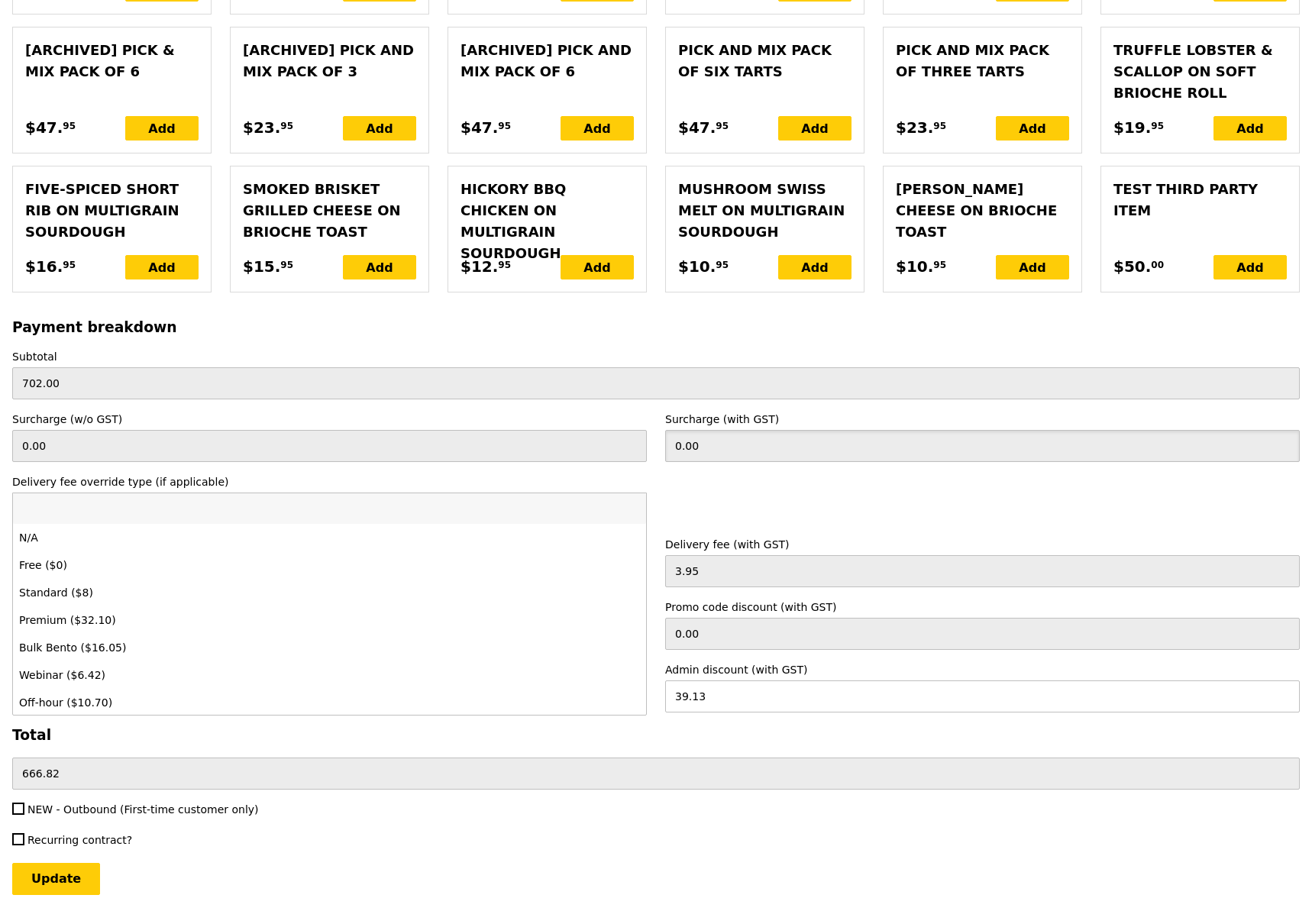
click at [866, 430] on input "0.00" at bounding box center [983, 446] width 635 height 32
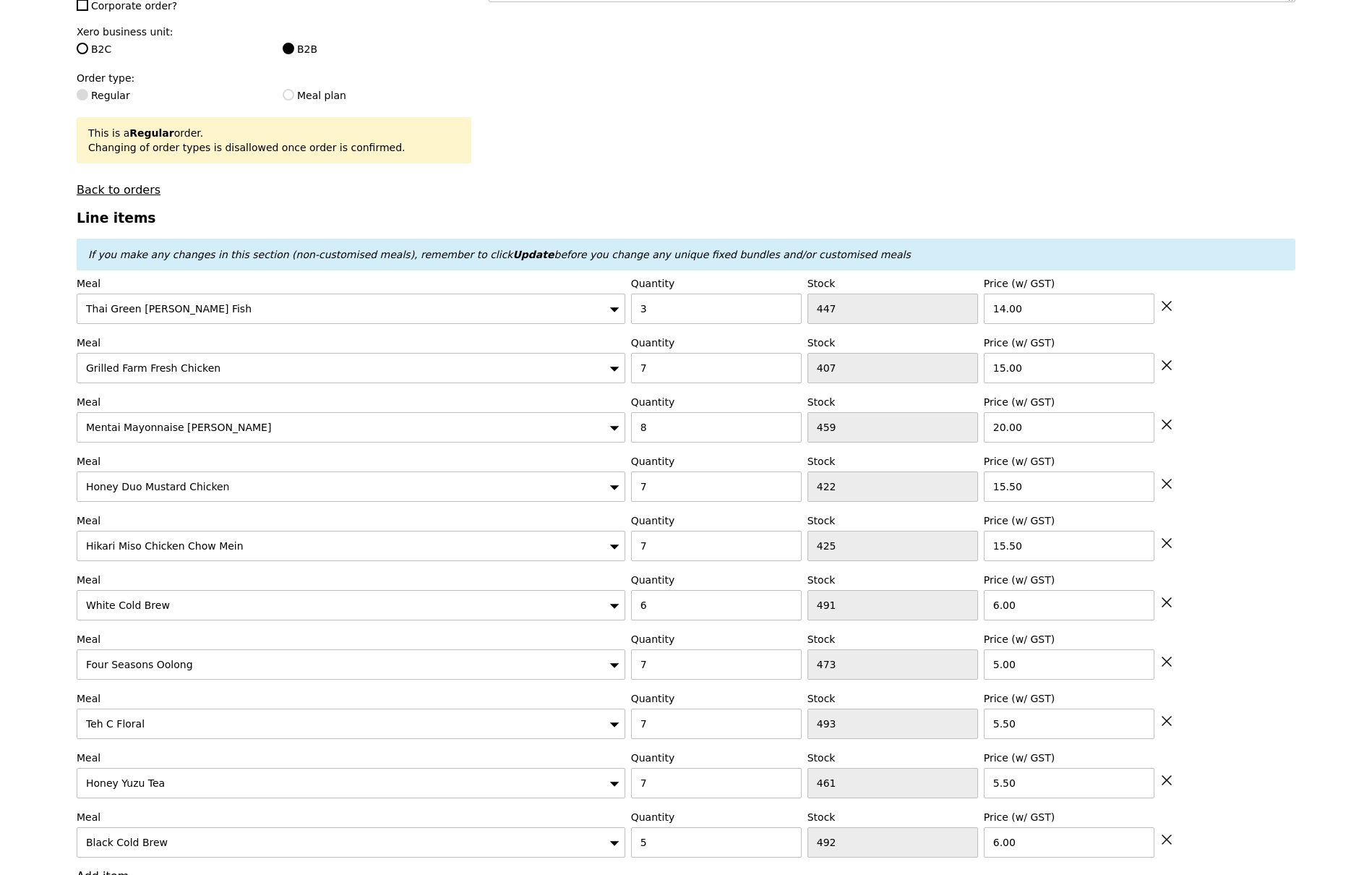
scroll to position [0, 0]
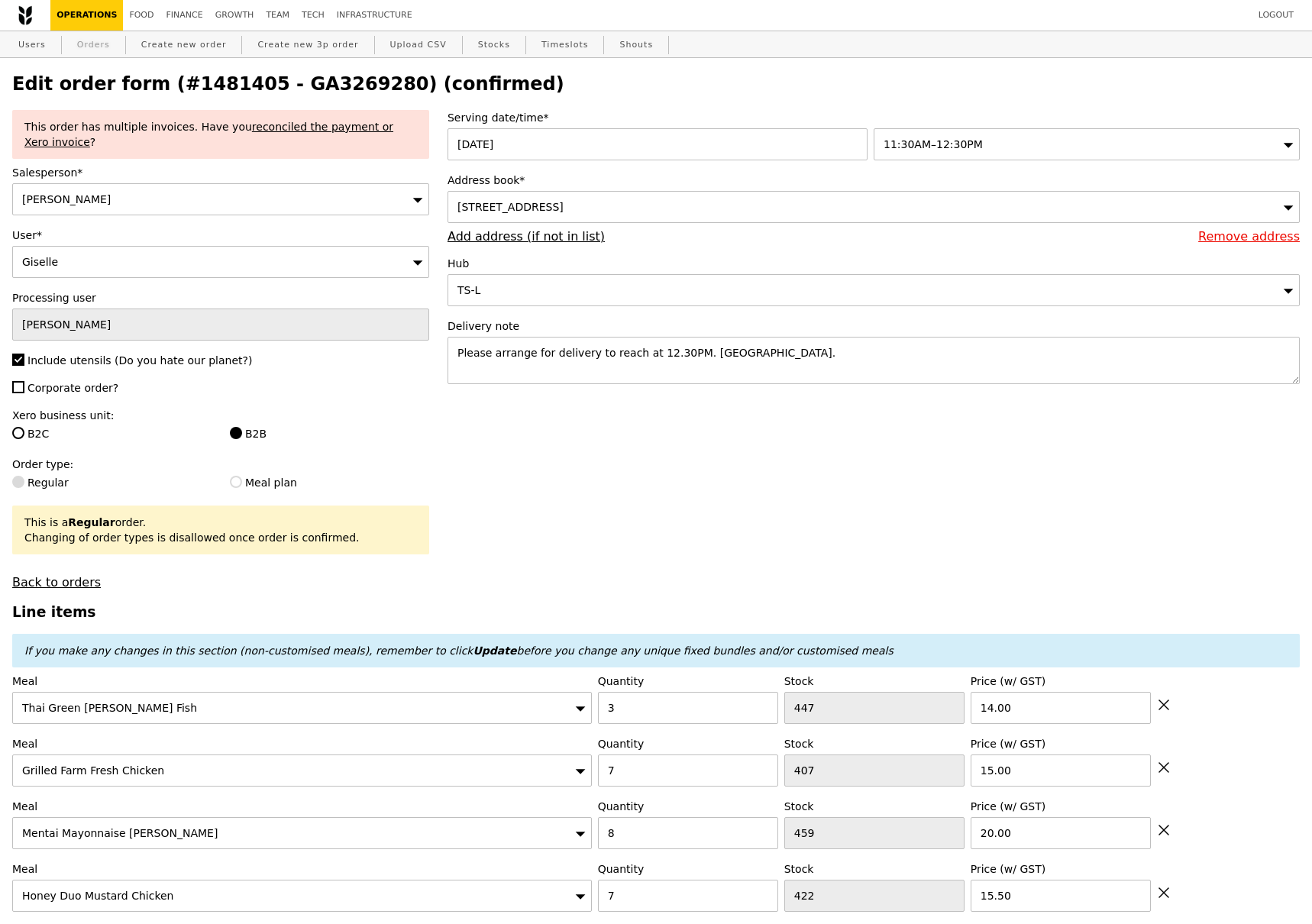
click at [96, 47] on link "Orders" at bounding box center [93, 44] width 45 height 27
select select "100"
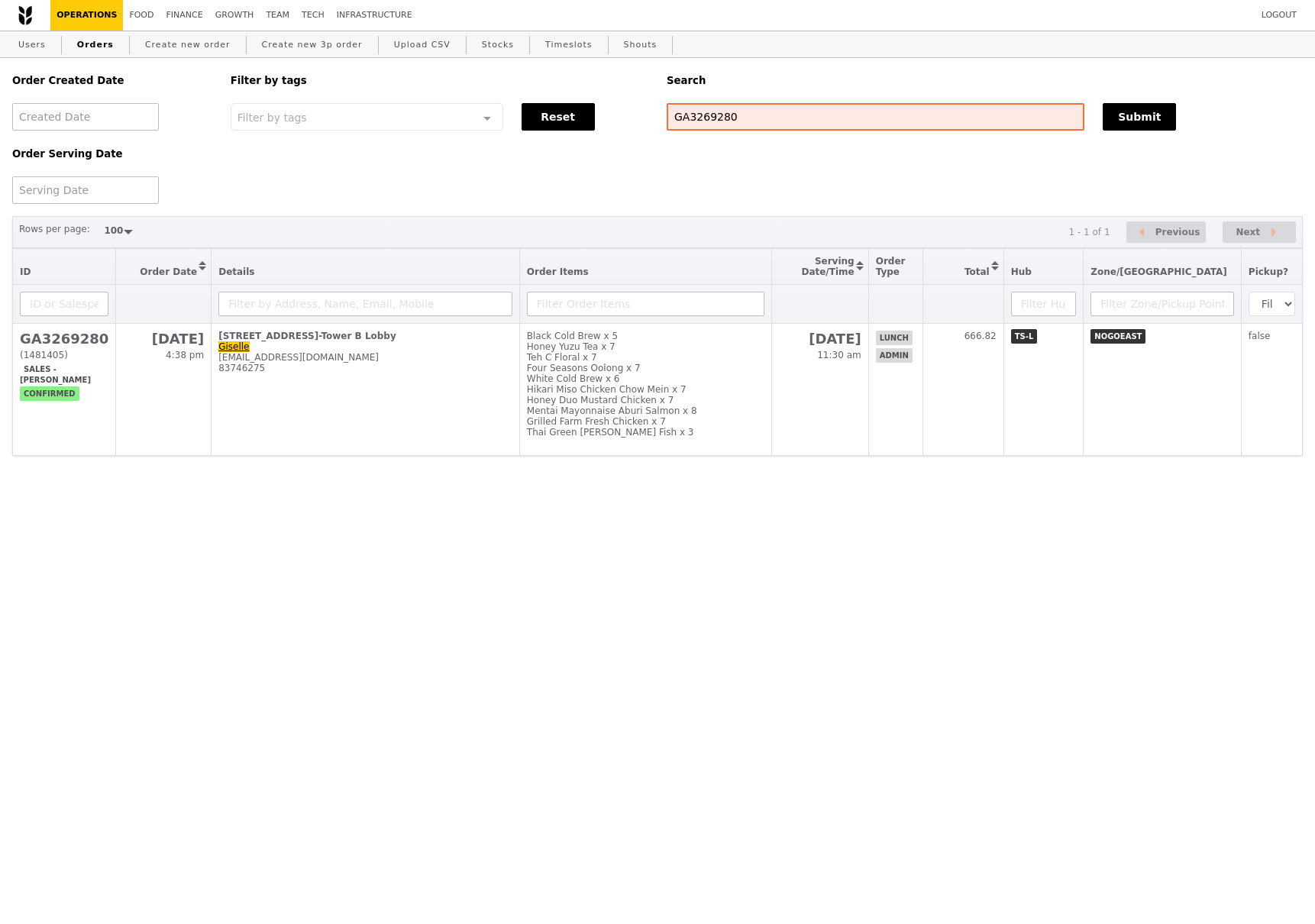
select select "100"
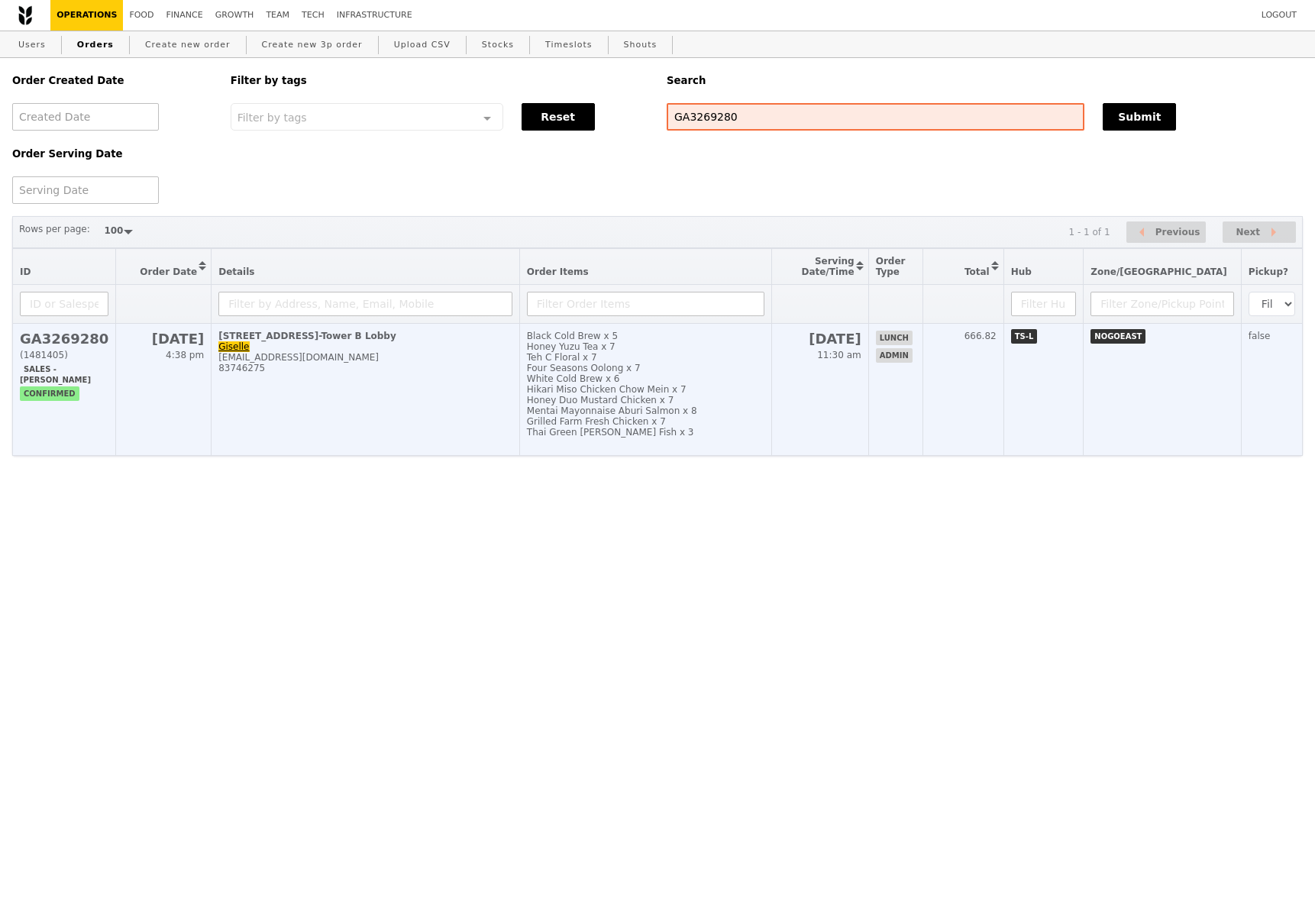
click at [88, 340] on h2 "GA3269280" at bounding box center [64, 338] width 89 height 16
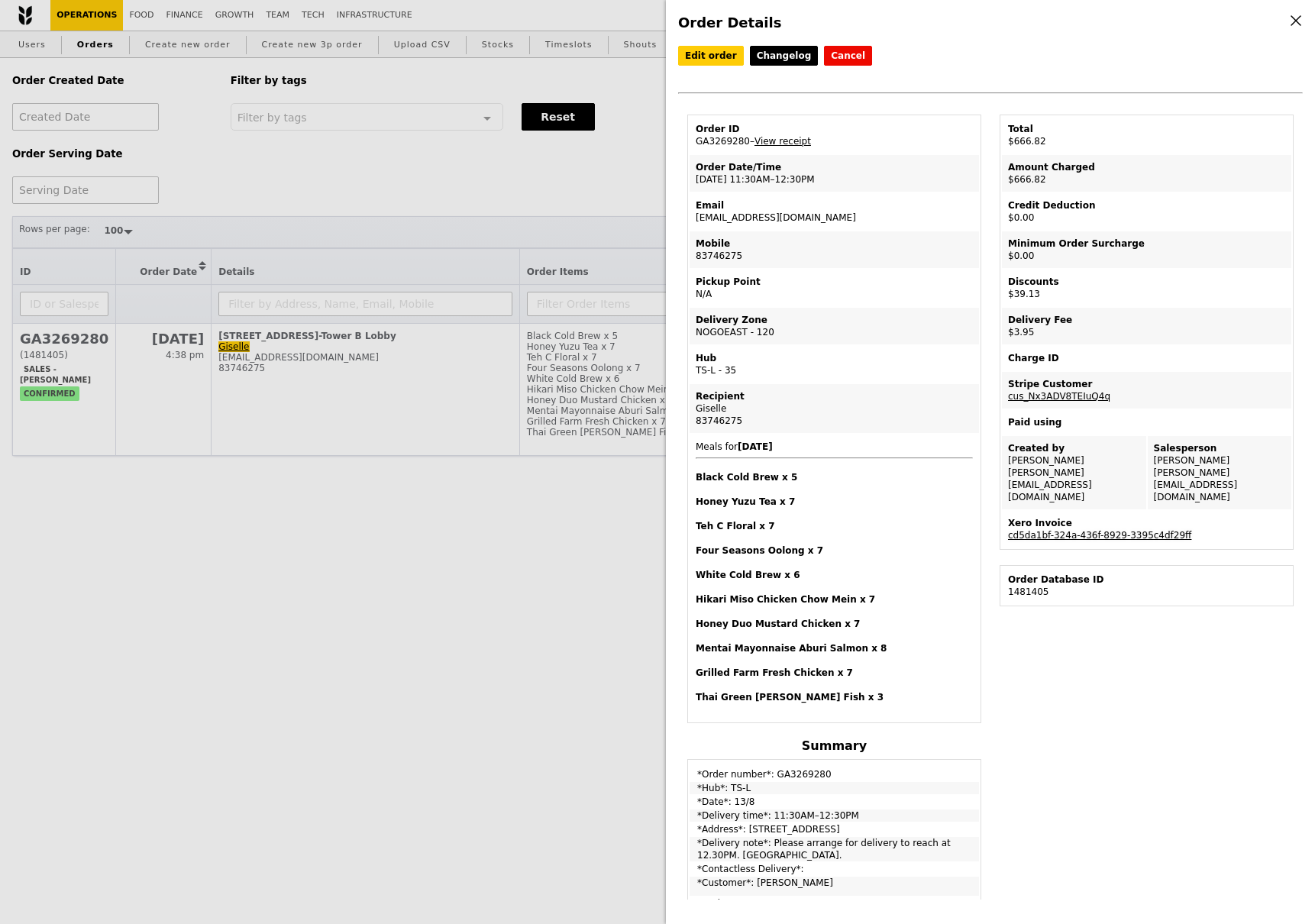
click at [1089, 530] on link "cd5da1bf-324a-436f-8929-3395c4df29ff" at bounding box center [1099, 535] width 184 height 11
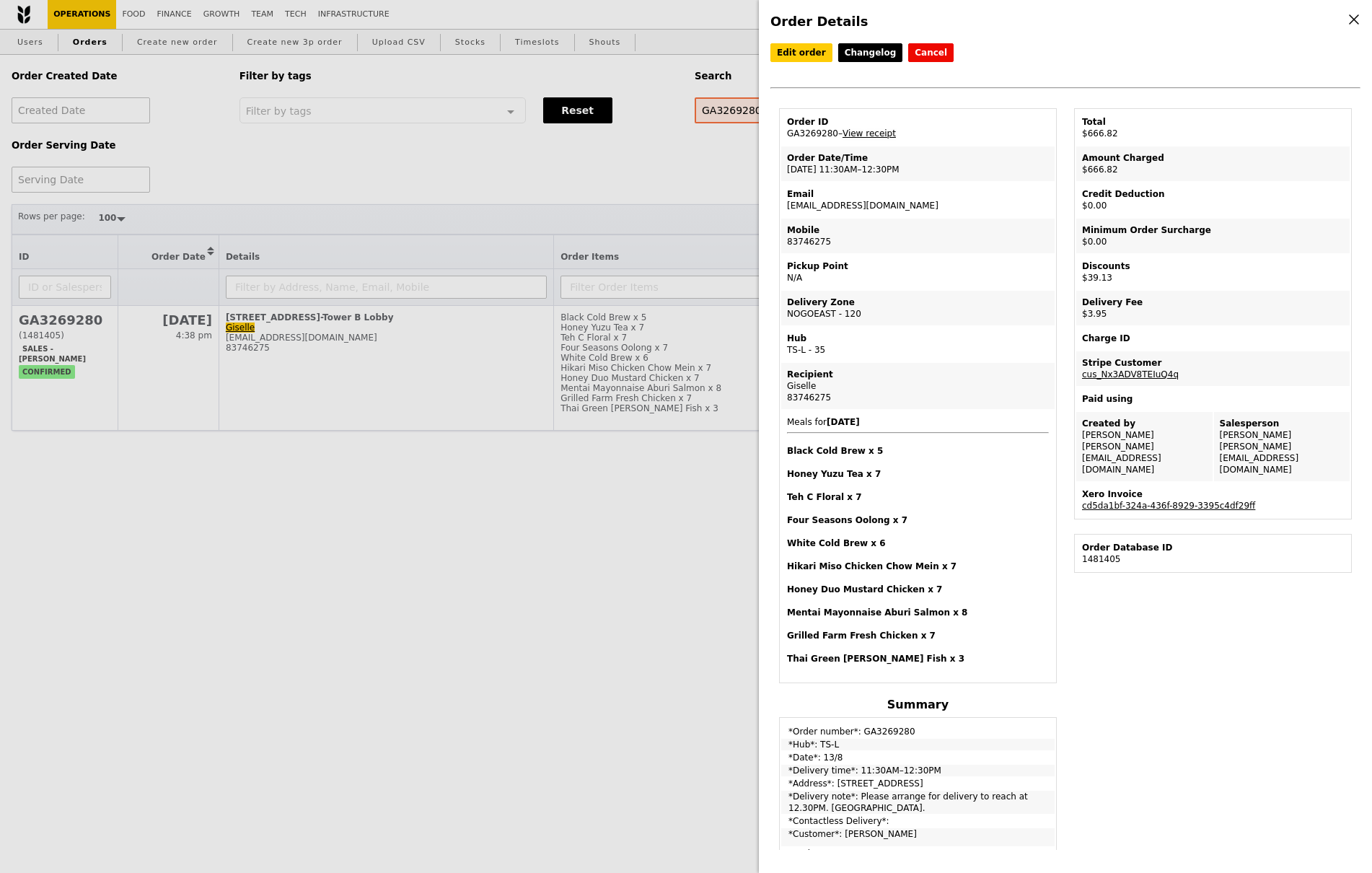
click at [886, 132] on link "View receipt" at bounding box center [869, 133] width 54 height 10
click at [783, 59] on link "Edit order" at bounding box center [801, 53] width 62 height 19
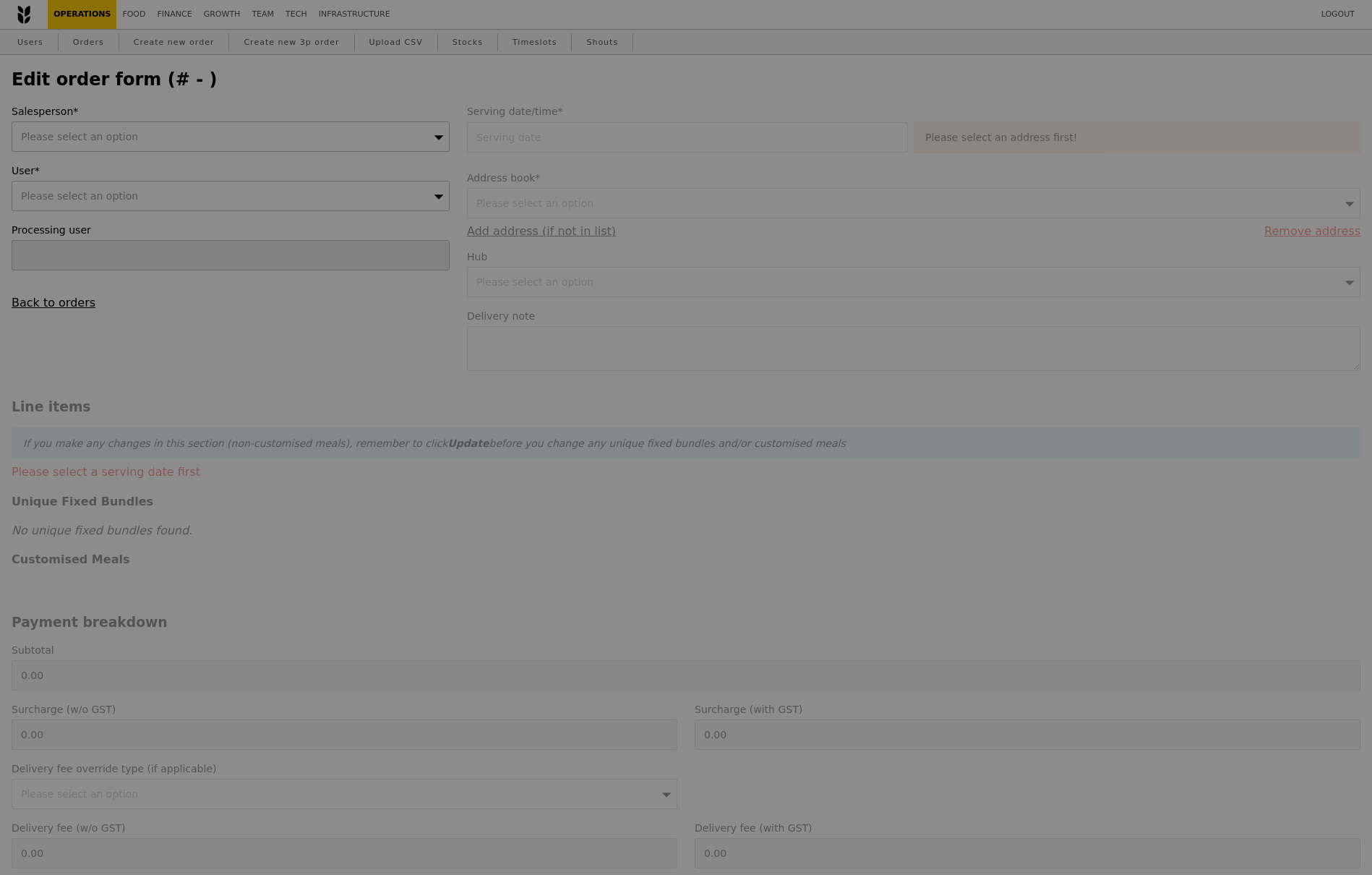
type input "13 Aug 2025"
type textarea "Please arrange for delivery to reach at 12.30PM. Level 1 Learning Centre."
type input "702.00"
type input "3.62"
type input "3.95"
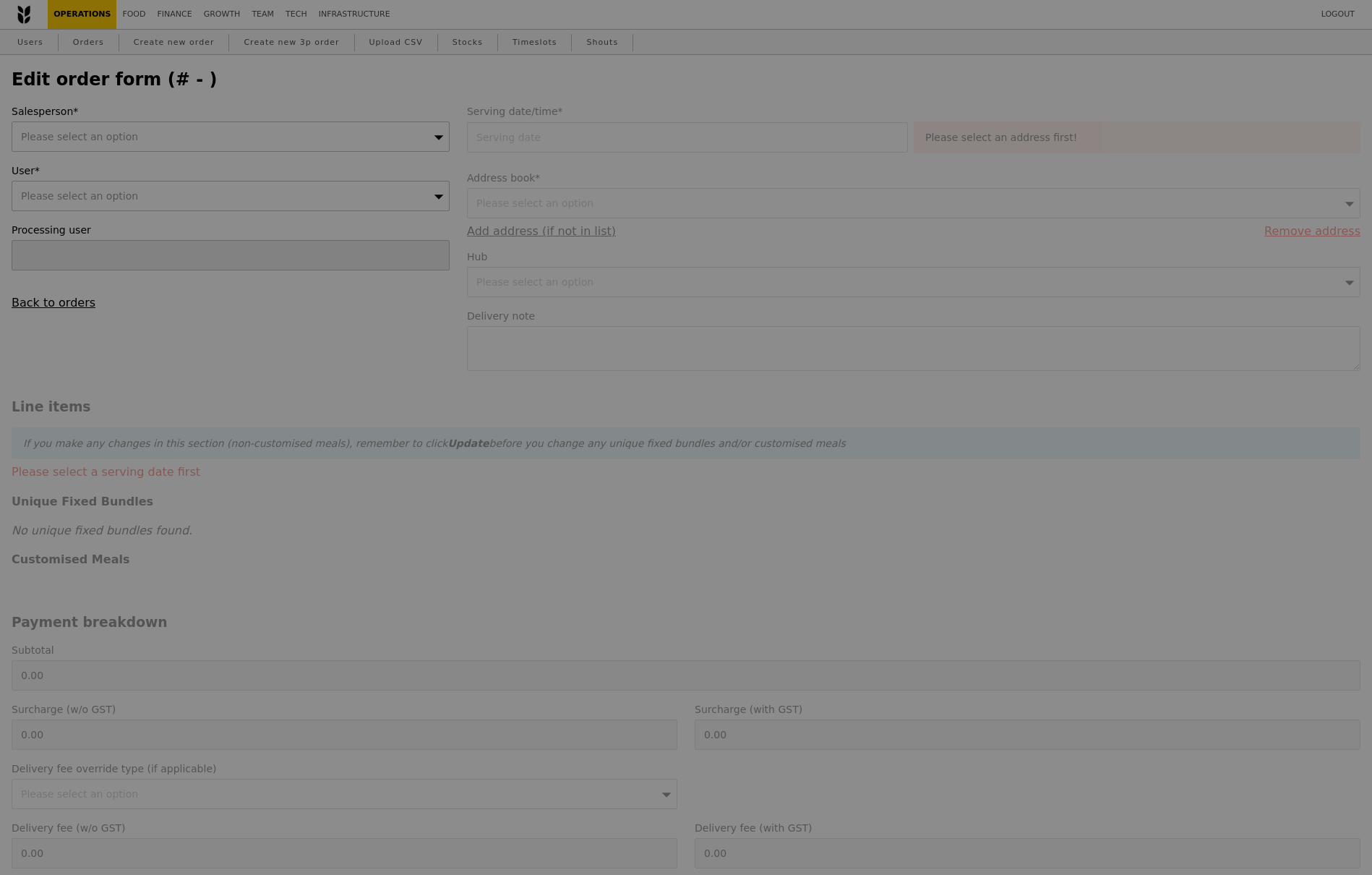
type input "35.90"
type input "39.13"
type input "666.82"
type input "Loading..."
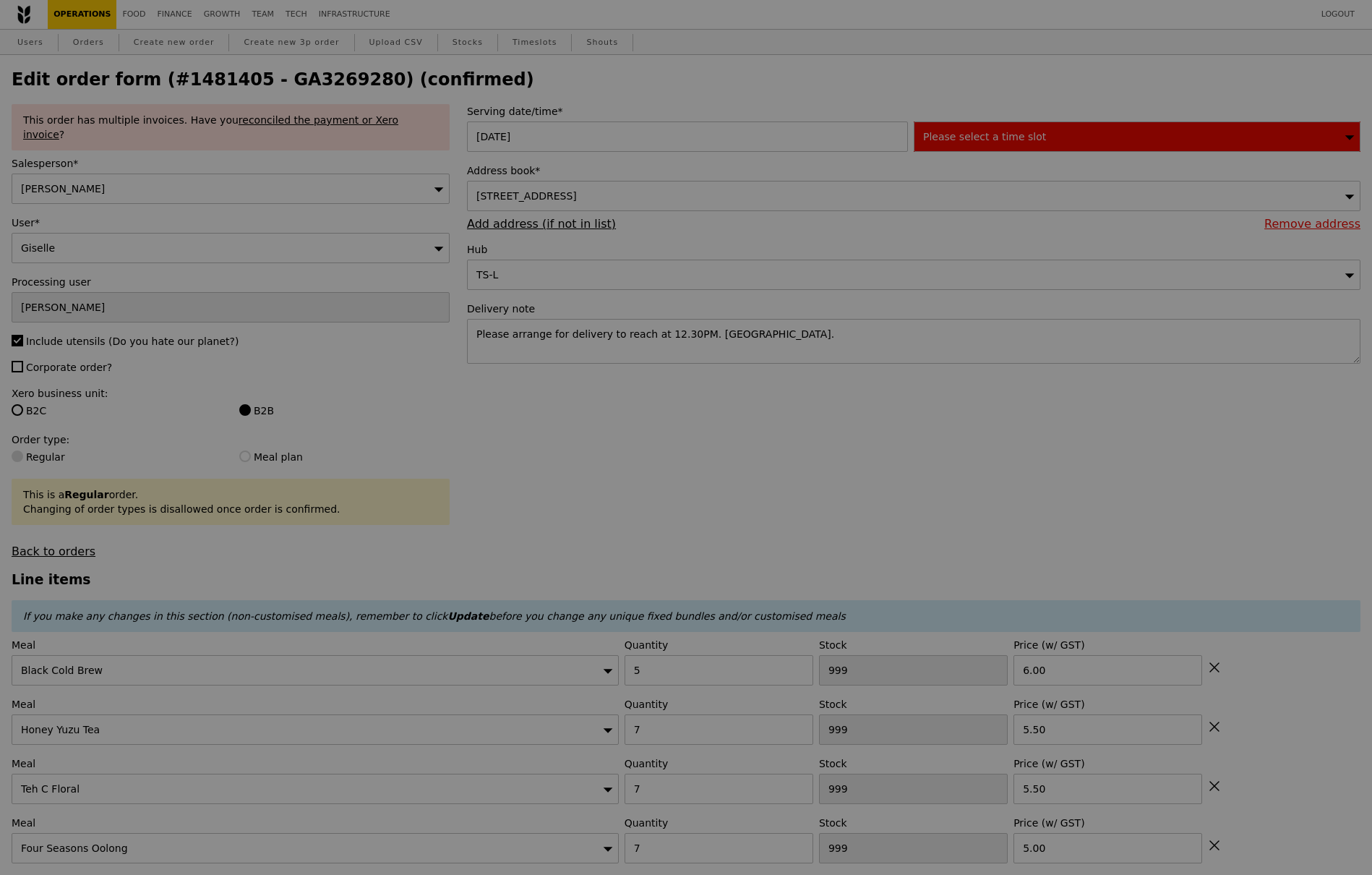
type input "494"
type input "461"
type input "493"
type input "473"
type input "492"
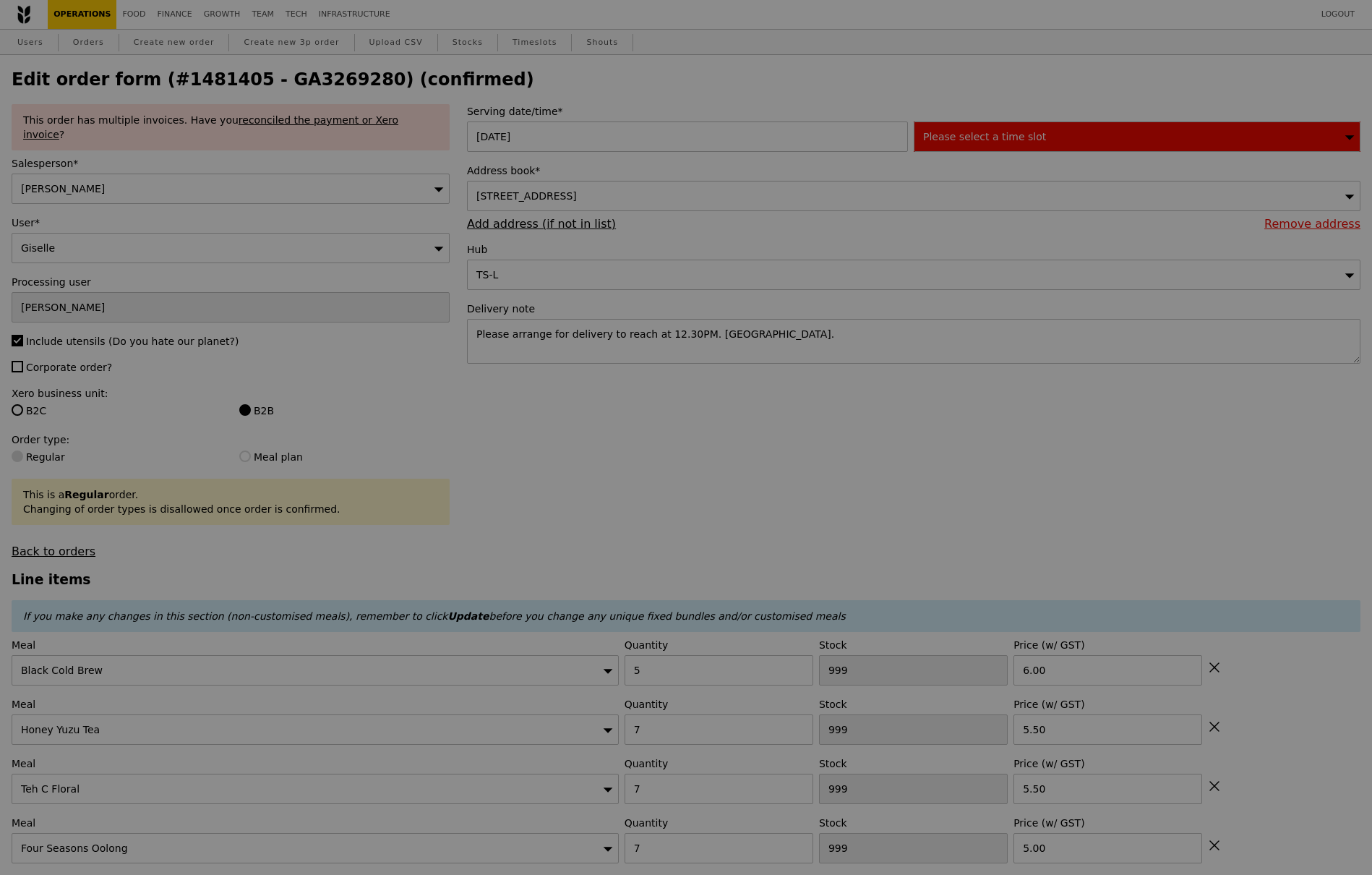
type input "425"
type input "422"
type input "458"
type input "407"
type input "451"
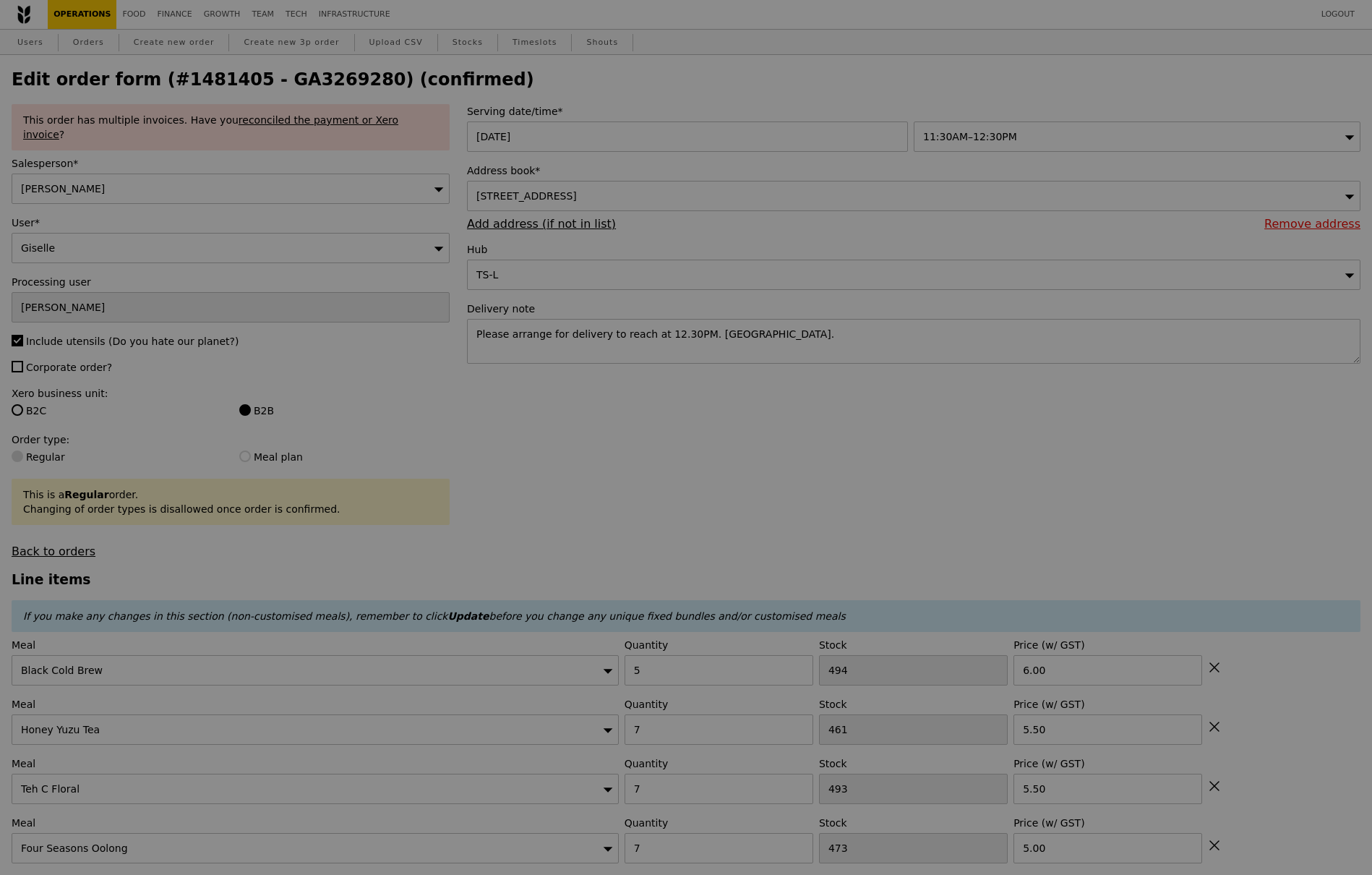
type input "Update"
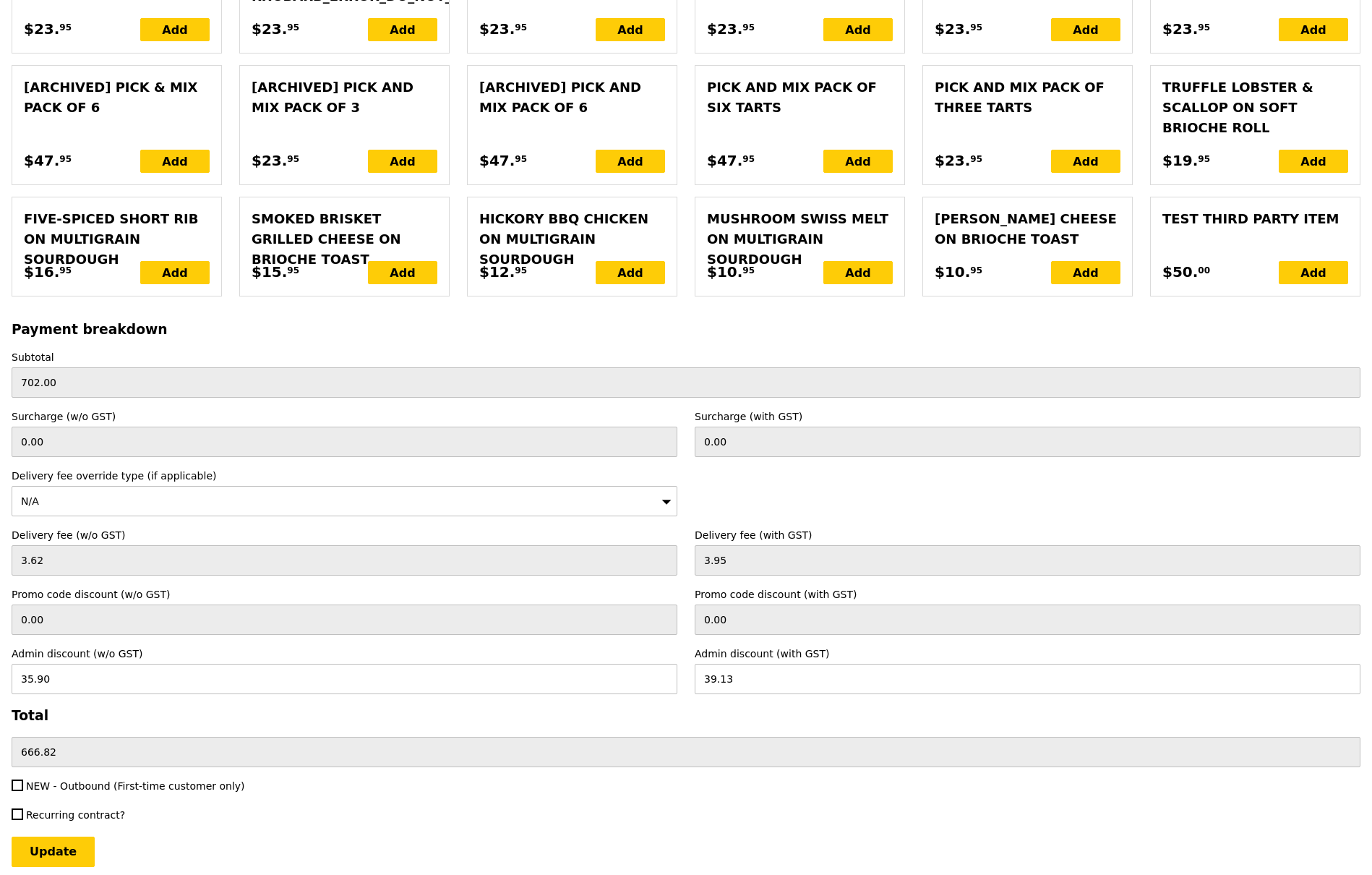
scroll to position [3555, 0]
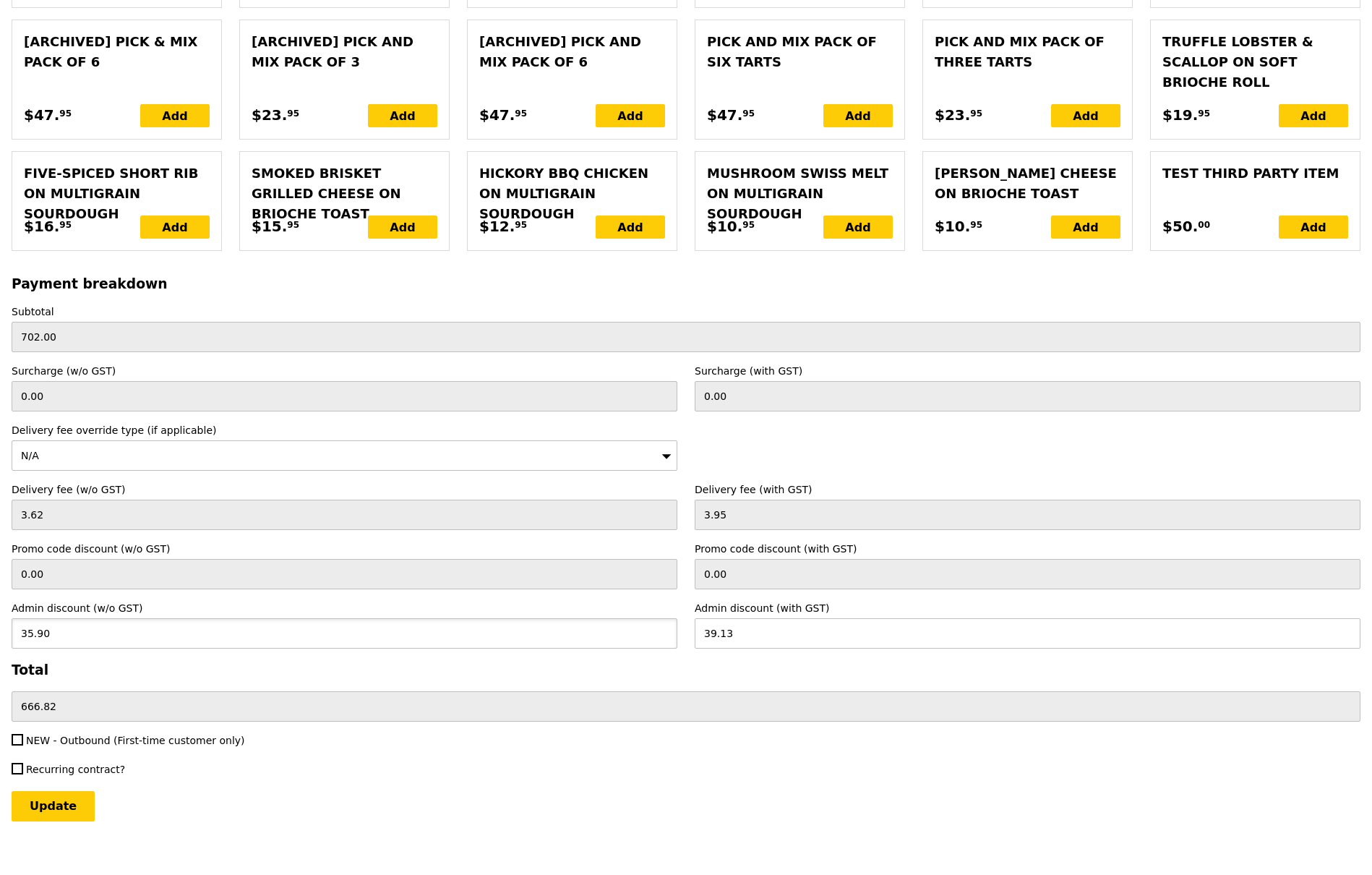
click at [28, 622] on input "35.90" at bounding box center [345, 633] width 666 height 30
click at [19, 618] on input "35.90" at bounding box center [345, 633] width 666 height 30
click at [29, 622] on input "35.90" at bounding box center [345, 633] width 666 height 30
type input "5.90"
click at [12, 792] on input "Update" at bounding box center [53, 806] width 83 height 30
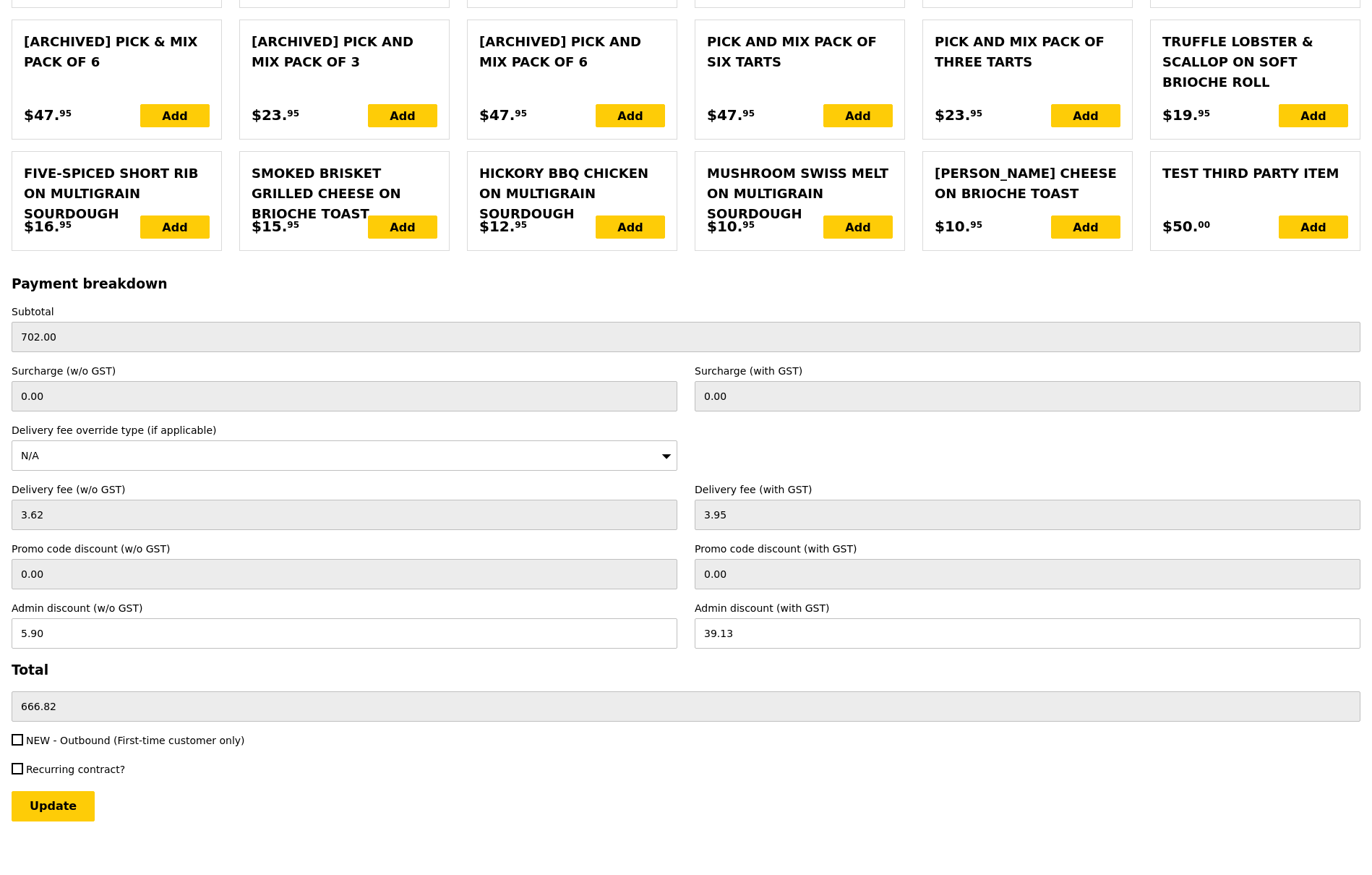
type input "6.43"
type input "699.52"
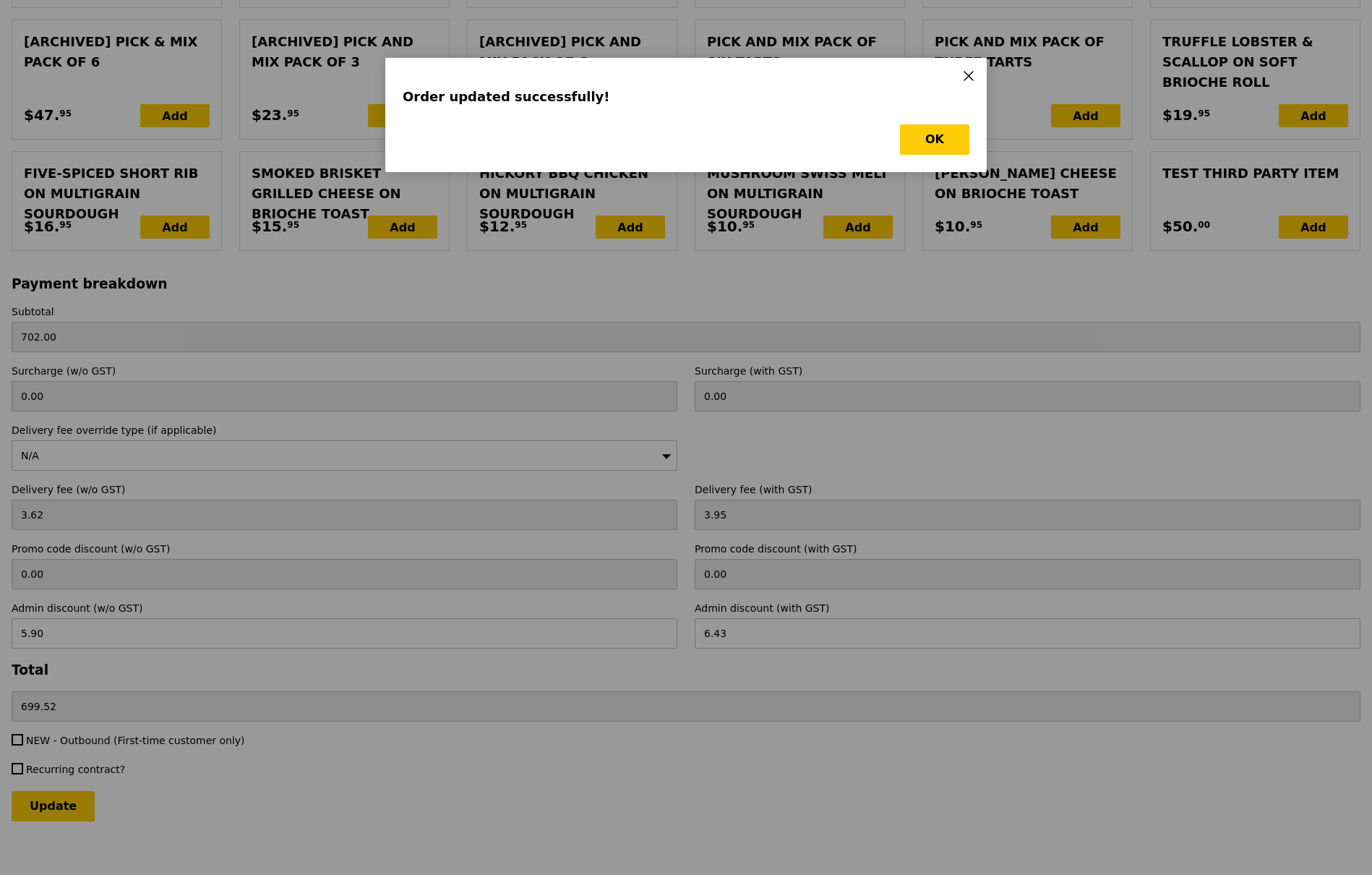
scroll to position [0, 0]
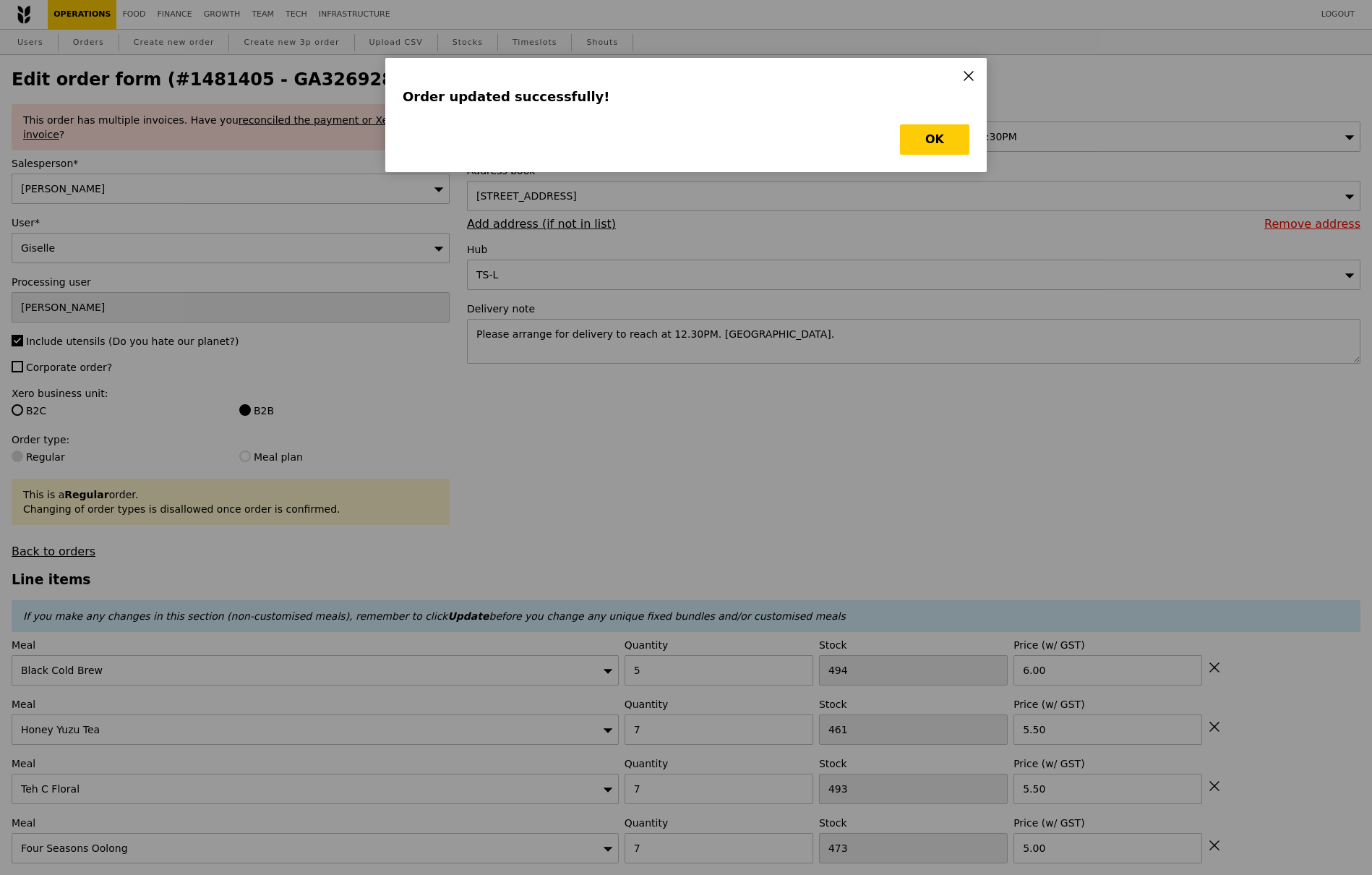
type input "Loading..."
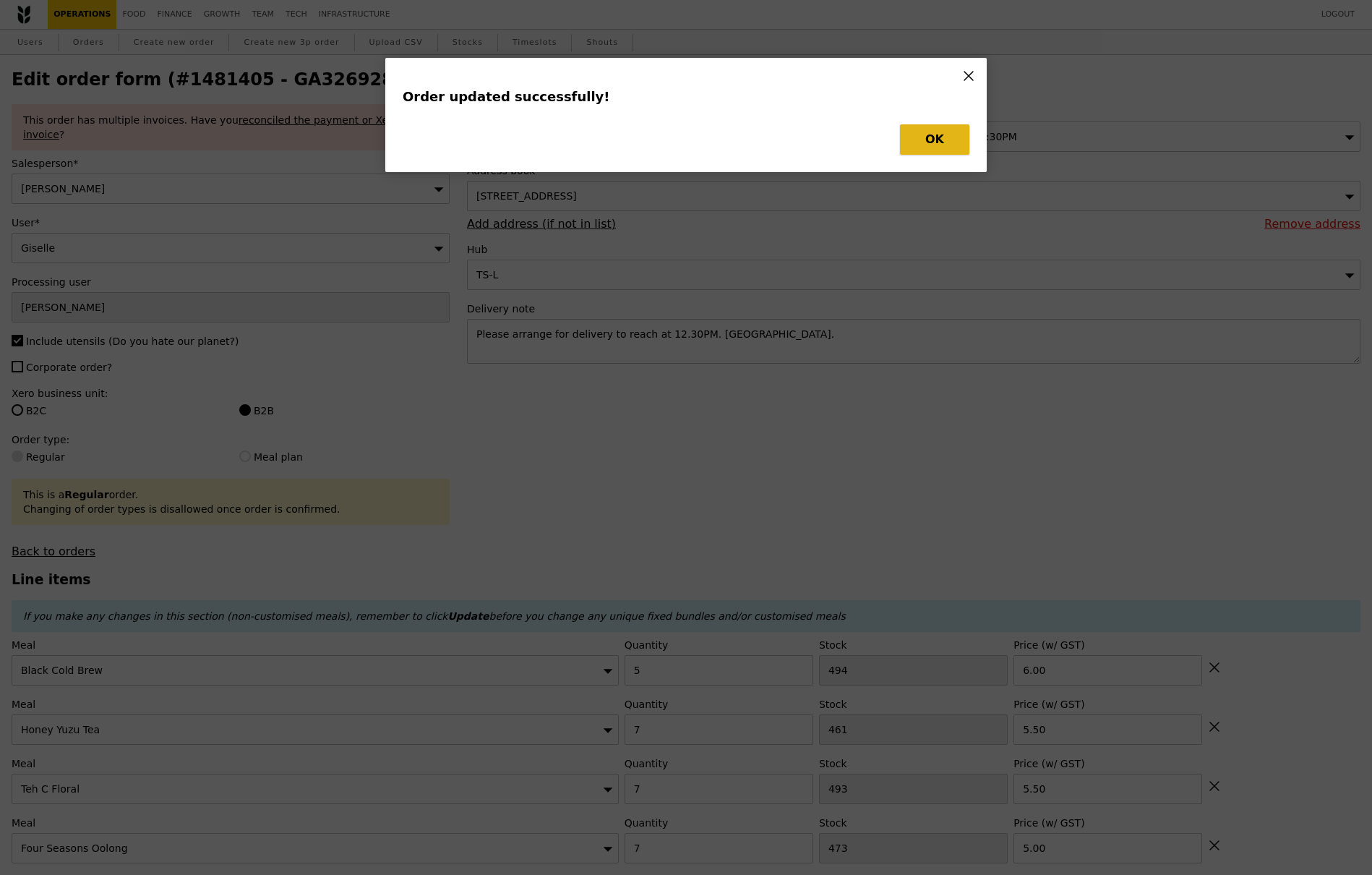
click at [939, 143] on button "OK" at bounding box center [935, 140] width 69 height 30
type input "0.00"
type input "Update"
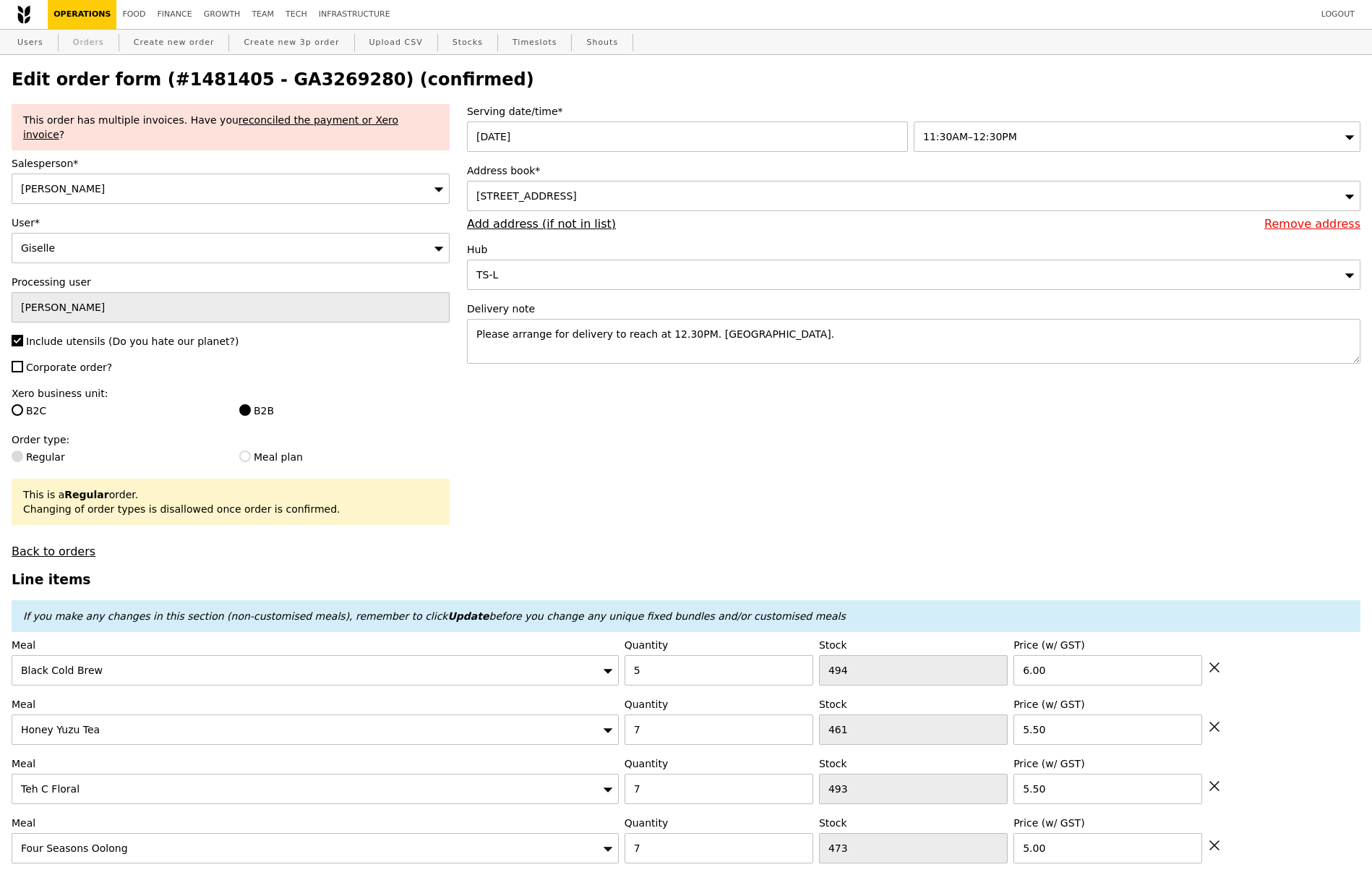
click at [94, 37] on link "Orders" at bounding box center [88, 42] width 43 height 26
select select "100"
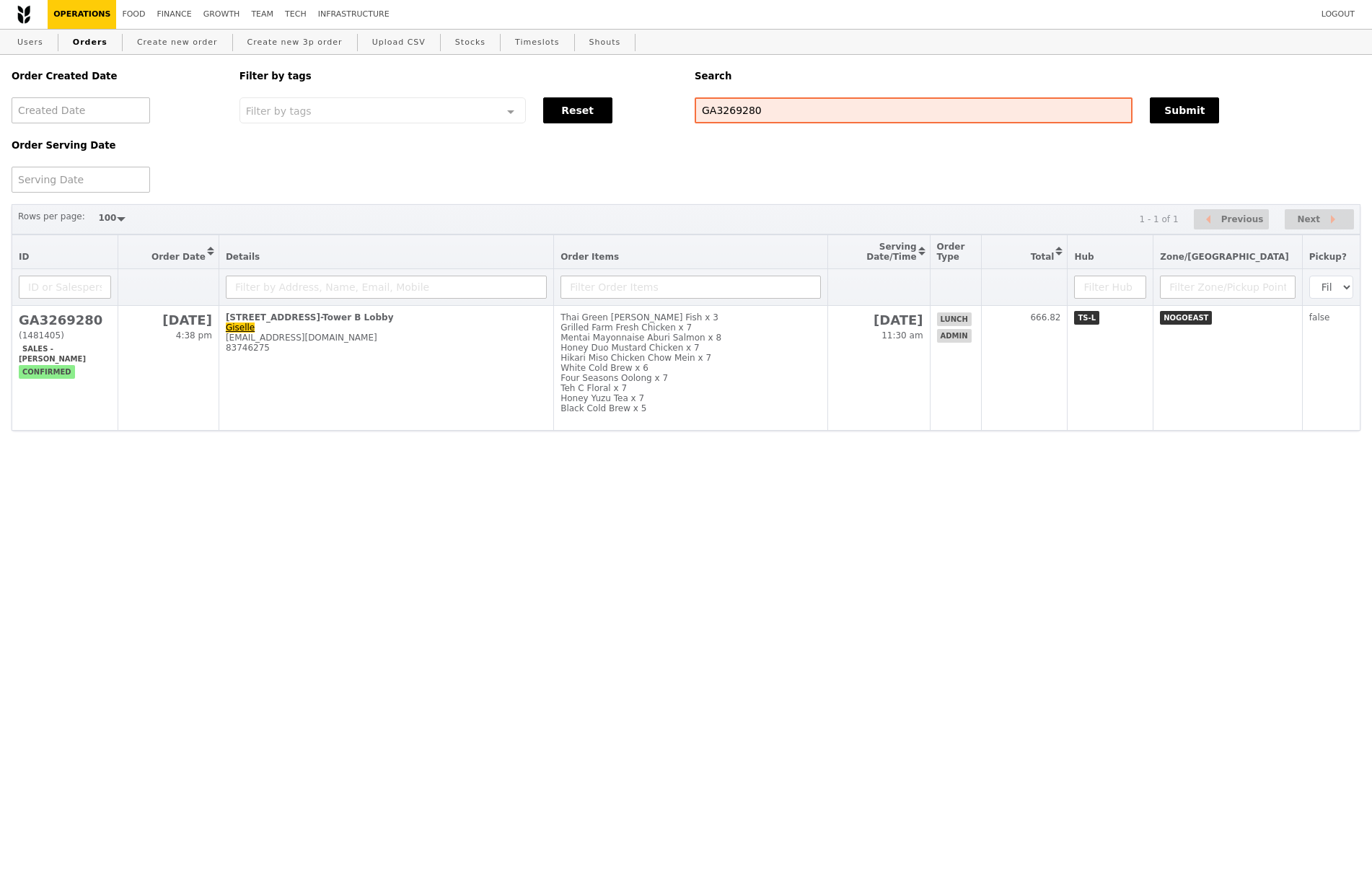
select select "100"
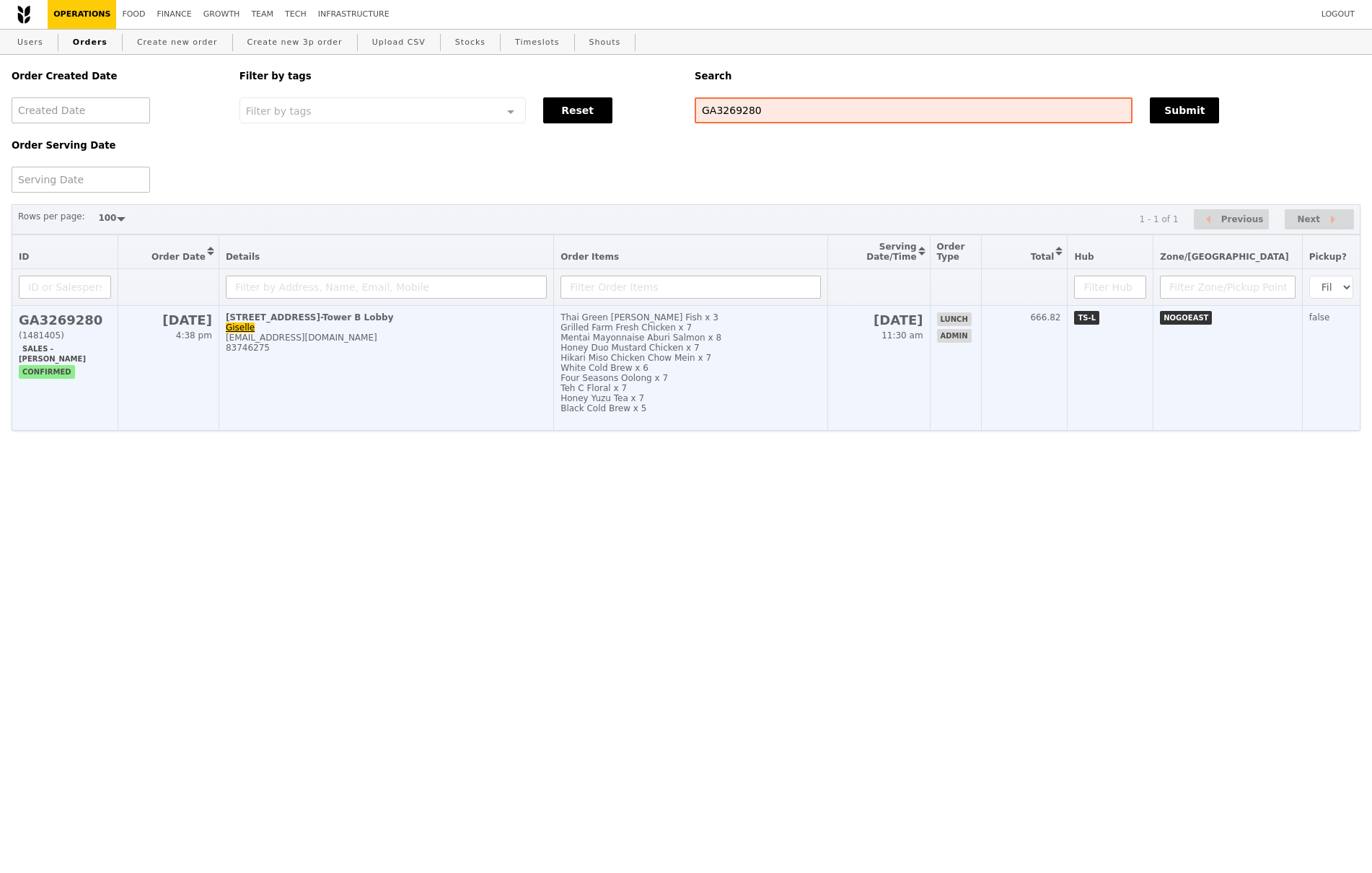
click at [75, 326] on h2 "GA3269280" at bounding box center [65, 320] width 93 height 15
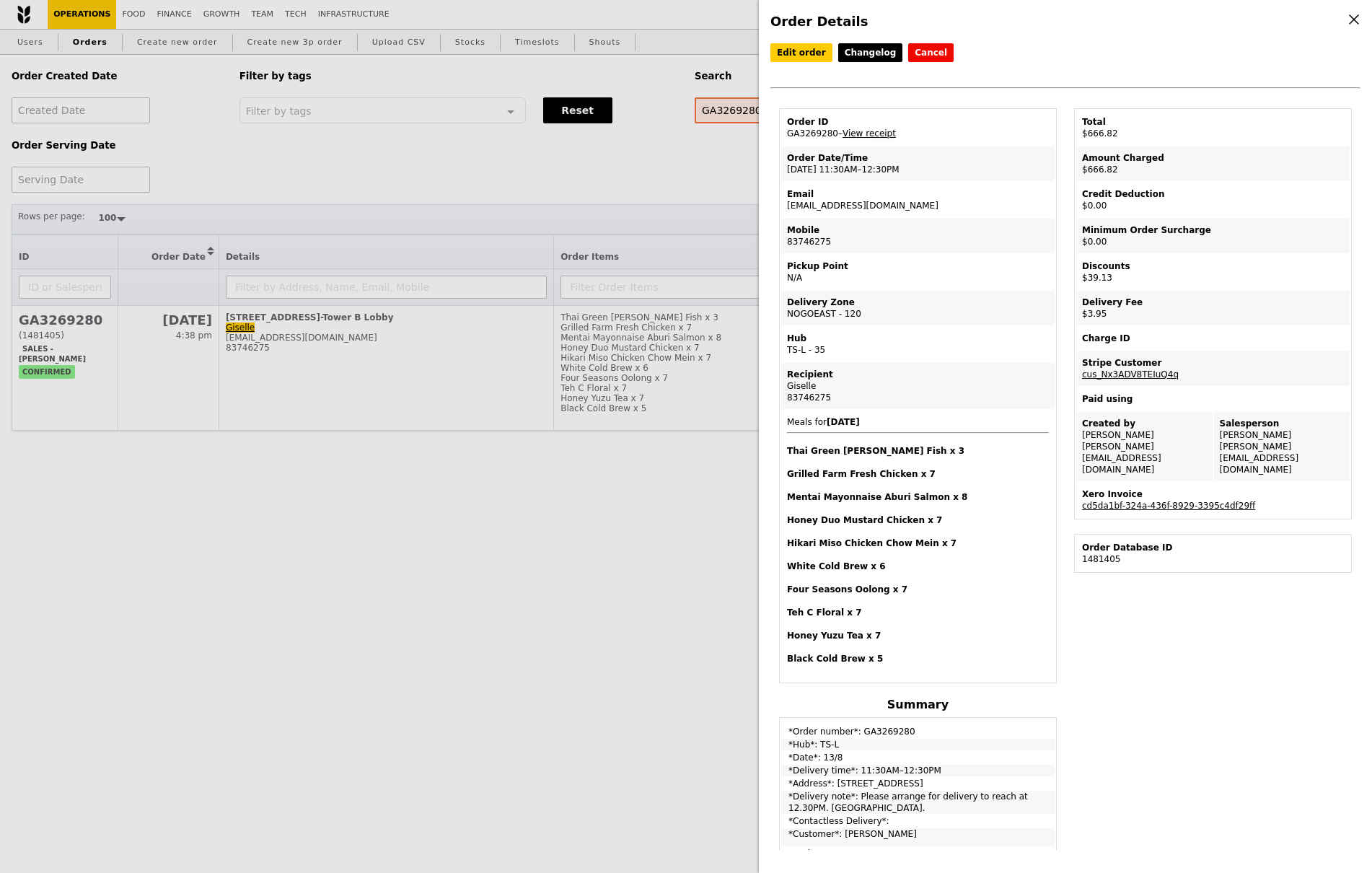
click at [887, 135] on link "View receipt" at bounding box center [869, 133] width 54 height 10
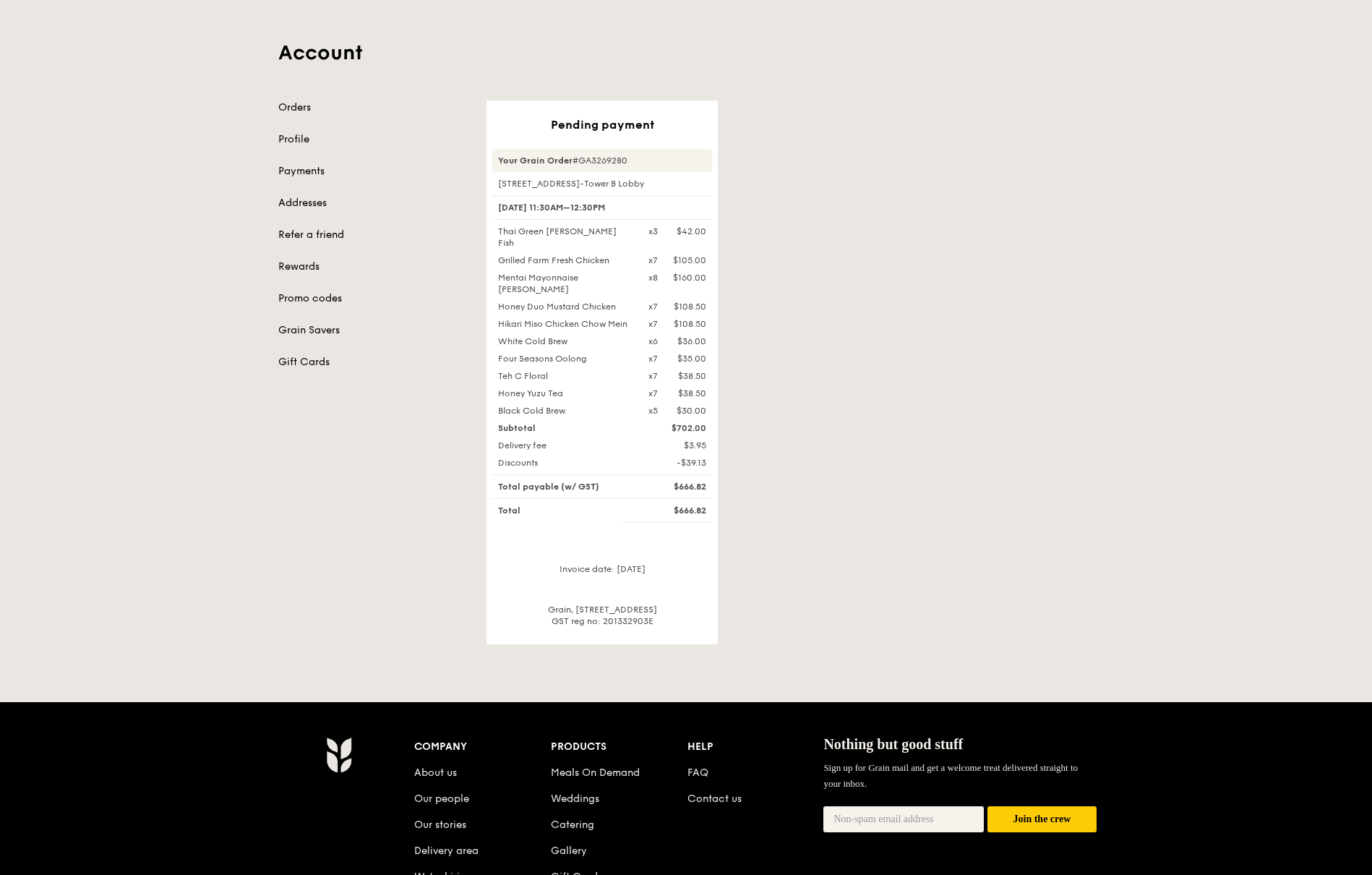
scroll to position [73, 0]
